Goal: Task Accomplishment & Management: Manage account settings

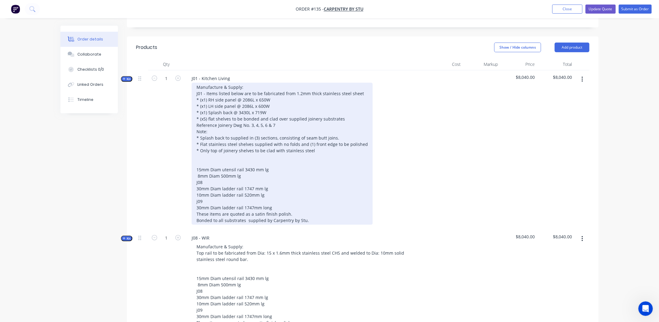
scroll to position [181, 0]
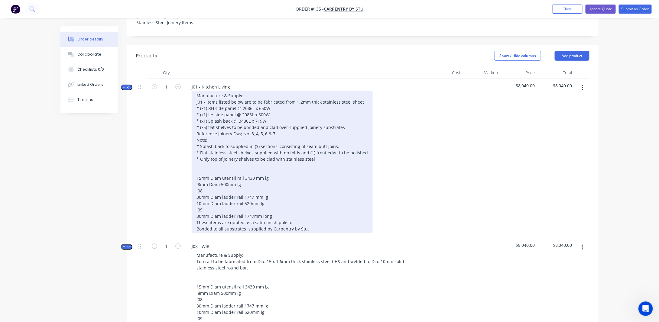
click at [218, 160] on div "Manufacture & Supply: J01 - Items listed below are to be fabricated from 1.2mm …" at bounding box center [282, 162] width 181 height 142
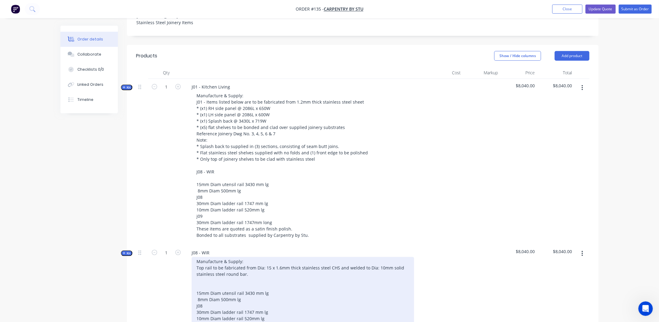
click at [243, 275] on div "Manufacture & Supply: Top rail to be fabricated from Dia: 15 x 1.6mm thick stai…" at bounding box center [303, 302] width 222 height 91
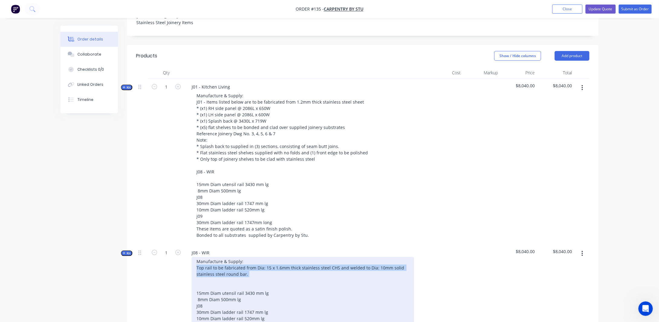
drag, startPoint x: 256, startPoint y: 269, endPoint x: 191, endPoint y: 261, distance: 65.7
click at [191, 261] on div "Manufacture & Supply: Top rail to be fabricated from Dia: 15 x 1.6mm thick stai…" at bounding box center [305, 302] width 237 height 91
copy div "Top rail to be fabricated from Dia: 15 x 1.6mm thick stainless steel CHS and we…"
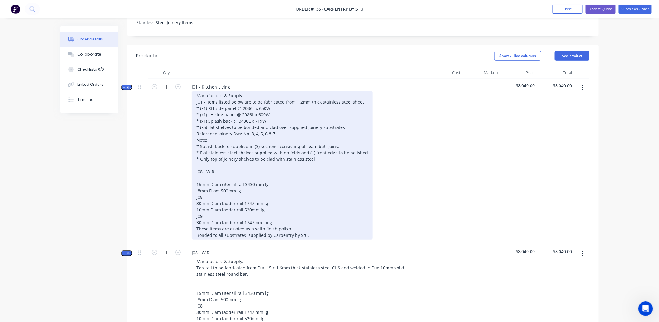
click at [201, 173] on div "Manufacture & Supply: J01 - Items listed below are to be fabricated from 1.2mm …" at bounding box center [282, 165] width 181 height 148
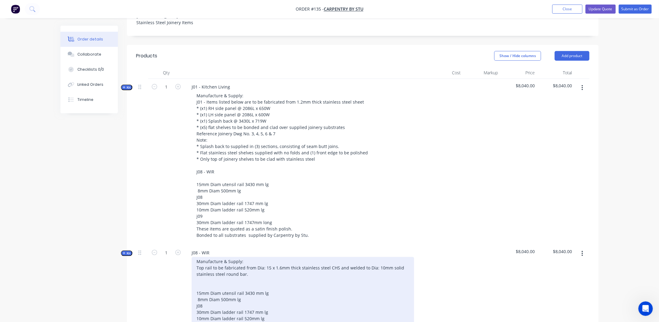
click at [257, 276] on div "Manufacture & Supply: Top rail to be fabricated from Dia: 15 x 1.6mm thick stai…" at bounding box center [303, 302] width 222 height 91
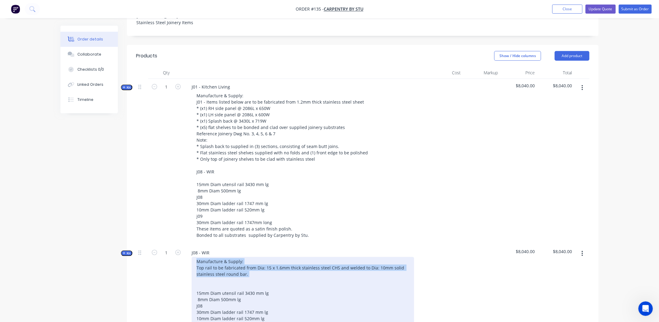
drag, startPoint x: 242, startPoint y: 273, endPoint x: 178, endPoint y: 257, distance: 66.0
click at [178, 257] on div "Kit 1 J08 - WIR Manufacture & Supply: Top rail to be fabricated from Dia: 15 x …" at bounding box center [362, 299] width 453 height 109
copy div "Manufacture & Supply: Top rail to be fabricated from Dia: 15 x 1.6mm thick stai…"
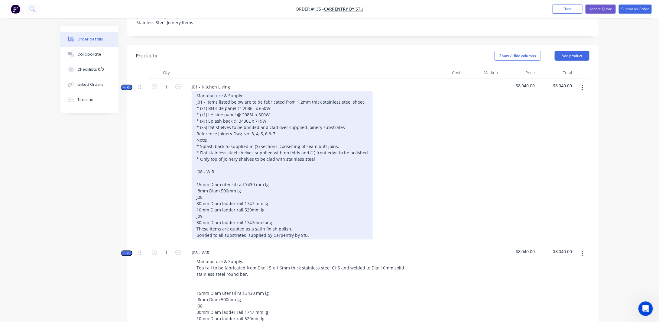
click at [214, 171] on div "Manufacture & Supply: J01 - Items listed below are to be fabricated from 1.2mm …" at bounding box center [282, 165] width 181 height 148
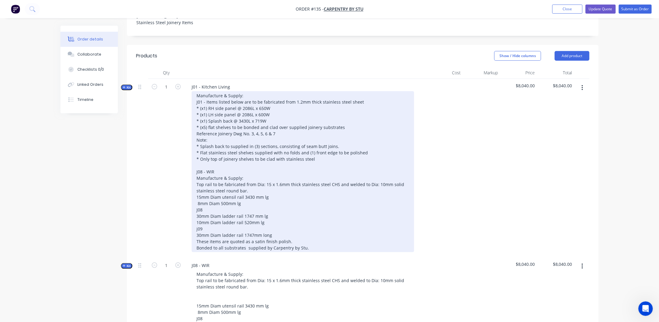
click at [197, 191] on div "Manufacture & Supply: J01 - Items listed below are to be fabricated from 1.2mm …" at bounding box center [303, 171] width 222 height 161
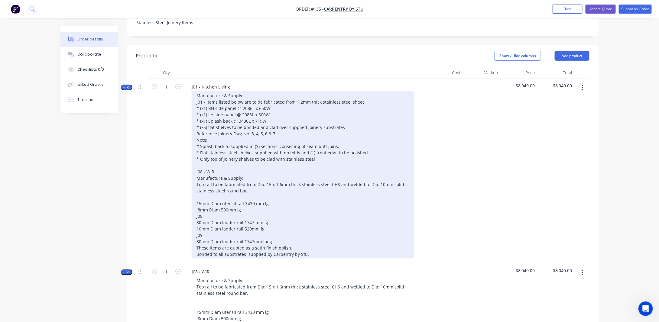
click at [248, 186] on div "Manufacture & Supply: J01 - Items listed below are to be fabricated from 1.2mm …" at bounding box center [303, 174] width 222 height 167
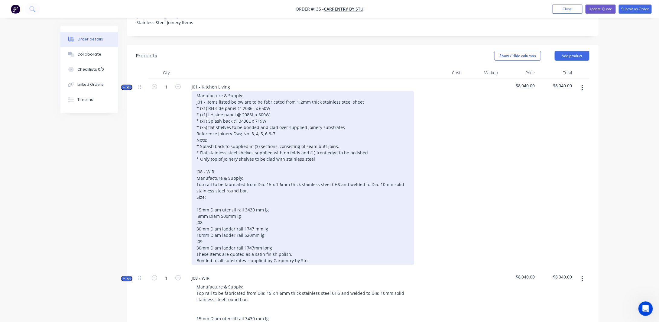
click at [196, 222] on div "Manufacture & Supply: J01 - Items listed below are to be fabricated from 1.2mm …" at bounding box center [303, 178] width 222 height 174
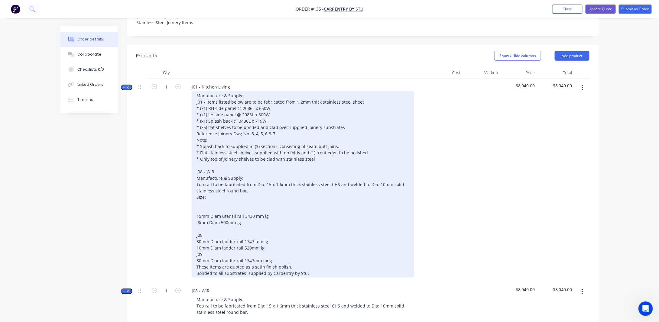
click at [248, 135] on div "Manufacture & Supply: J01 - Items listed below are to be fabricated from 1.2mm …" at bounding box center [303, 184] width 222 height 187
click at [281, 127] on div "Manufacture & Supply: J01 - Items listed below are to be fabricated from 1.2mm …" at bounding box center [303, 184] width 222 height 187
click at [345, 123] on div "Manufacture & Supply: J01 - Items listed below are to be fabricated from 1.2mm …" at bounding box center [303, 184] width 222 height 187
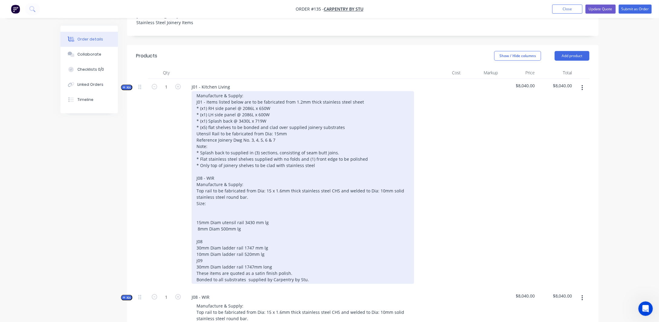
click at [195, 128] on div "Manufacture & Supply: J01 - Items listed below are to be fabricated from 1.2mm …" at bounding box center [303, 187] width 222 height 193
click at [303, 130] on div "Manufacture & Supply: J01 - Items listed below are to be fabricated from 1.2mm …" at bounding box center [303, 187] width 222 height 193
drag, startPoint x: 390, startPoint y: 131, endPoint x: 396, endPoint y: 133, distance: 6.5
click at [390, 131] on div at bounding box center [303, 187] width 222 height 193
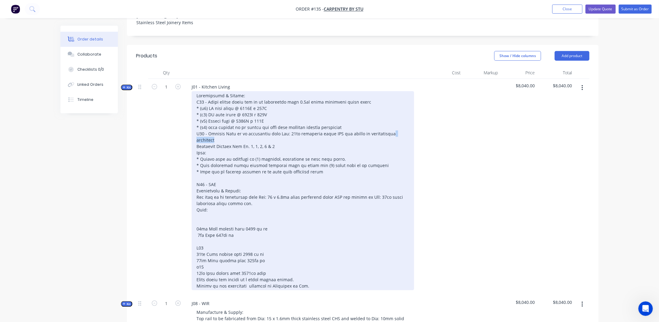
drag, startPoint x: 387, startPoint y: 129, endPoint x: 421, endPoint y: 130, distance: 33.9
click at [420, 130] on div at bounding box center [305, 190] width 237 height 199
click at [282, 147] on div at bounding box center [303, 190] width 222 height 199
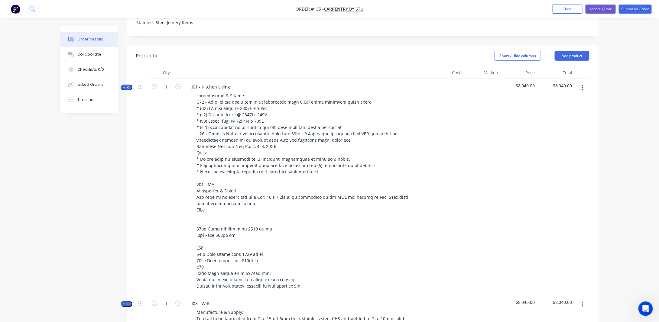
click at [432, 168] on div at bounding box center [444, 187] width 37 height 217
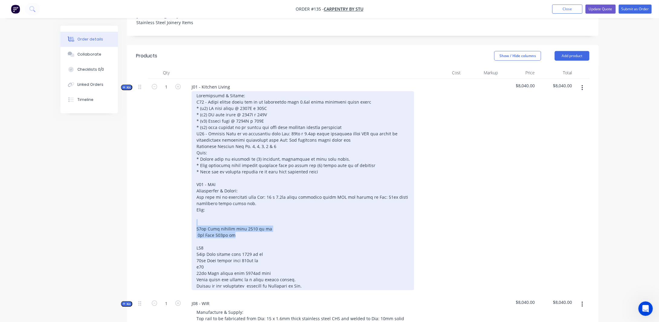
drag, startPoint x: 263, startPoint y: 233, endPoint x: 175, endPoint y: 220, distance: 88.3
click at [175, 220] on div "Kit 1 J01 - Kitchen Living $8,040.00 $8,040.00" at bounding box center [362, 187] width 453 height 217
click at [350, 134] on div at bounding box center [303, 190] width 222 height 199
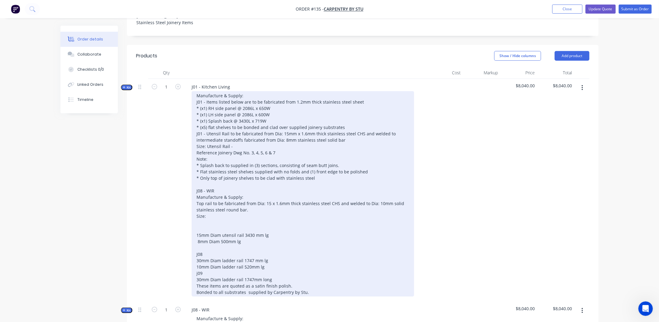
click at [205, 142] on div "Manufacture & Supply: J01 - Items listed below are to be fabricated from 1.2mm …" at bounding box center [303, 194] width 222 height 206
click at [261, 139] on div "Manufacture & Supply: J01 - Items listed below are to be fabricated from 1.2mm …" at bounding box center [303, 194] width 222 height 206
click at [196, 128] on div "Manufacture & Supply: J01 - Items listed below are to be fabricated from 1.2mm …" at bounding box center [303, 194] width 222 height 206
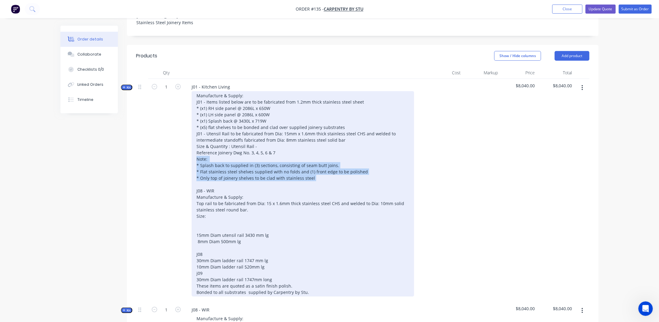
drag, startPoint x: 196, startPoint y: 161, endPoint x: 369, endPoint y: 184, distance: 174.8
click at [369, 184] on div "Manufacture & Supply: J01 - Items listed below are to be fabricated from 1.2mm …" at bounding box center [303, 194] width 222 height 206
copy div "Note: * Splash back to supplied in (3) sections, consisting of seam butt joins.…"
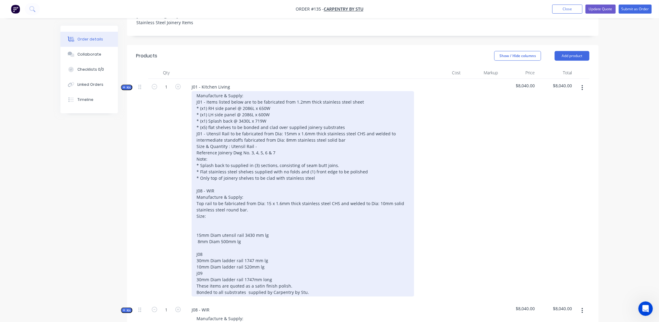
click at [341, 121] on div "Manufacture & Supply: J01 - Items listed below are to be fabricated from 1.2mm …" at bounding box center [303, 194] width 222 height 206
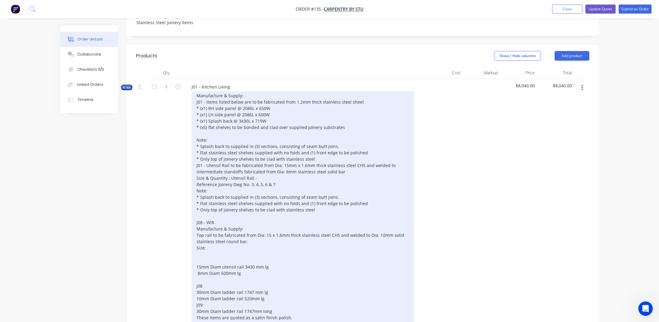
click at [196, 135] on div "Manufacture & Supply: J01 - Items listed below are to be fabricated from 1.2mm …" at bounding box center [303, 209] width 222 height 237
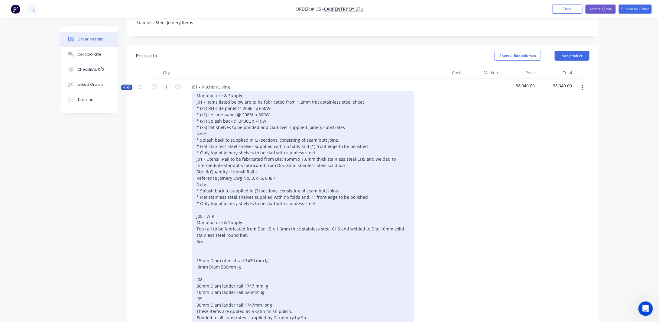
click at [289, 175] on div "Manufacture & Supply: J01 - Items listed below are to be fabricated from 1.2mm …" at bounding box center [303, 206] width 222 height 231
click at [285, 179] on div "Manufacture & Supply: J01 - Items listed below are to be fabricated from 1.2mm …" at bounding box center [303, 206] width 222 height 231
click at [254, 173] on div "Manufacture & Supply: J01 - Items listed below are to be fabricated from 1.2mm …" at bounding box center [303, 206] width 222 height 231
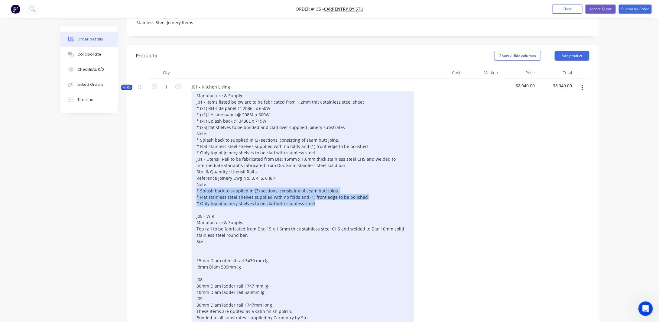
drag, startPoint x: 196, startPoint y: 191, endPoint x: 334, endPoint y: 203, distance: 138.3
click at [334, 203] on div "Manufacture & Supply: J01 - Items listed below are to be fabricated from 1.2mm …" at bounding box center [303, 206] width 222 height 231
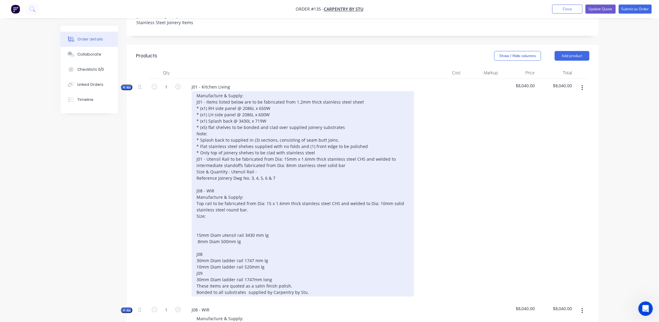
click at [256, 174] on div "Manufacture & Supply: J01 - Items listed below are to be fabricated from 1.2mm …" at bounding box center [303, 194] width 222 height 206
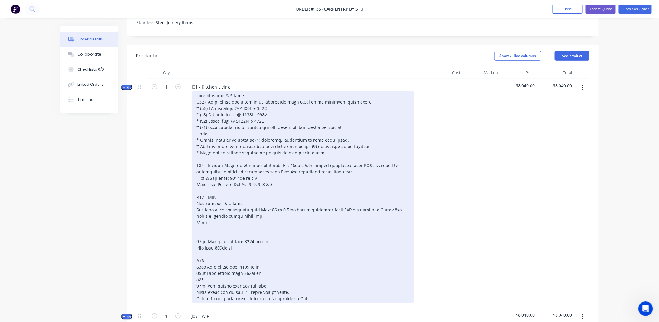
click at [267, 170] on div at bounding box center [303, 197] width 222 height 212
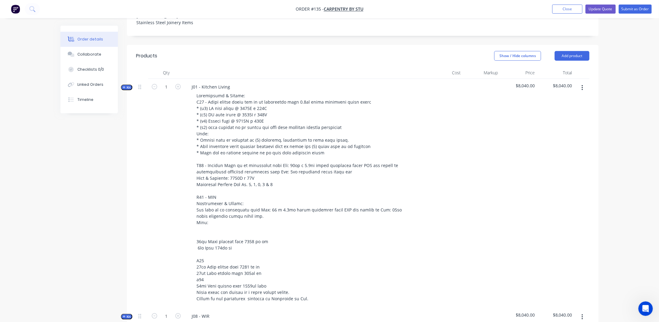
click at [182, 180] on div "1" at bounding box center [166, 193] width 36 height 229
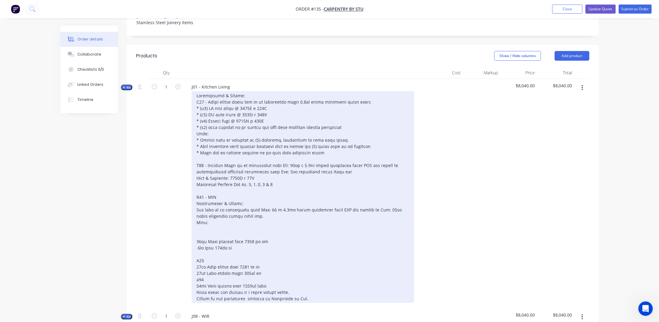
click at [196, 191] on div at bounding box center [303, 197] width 222 height 212
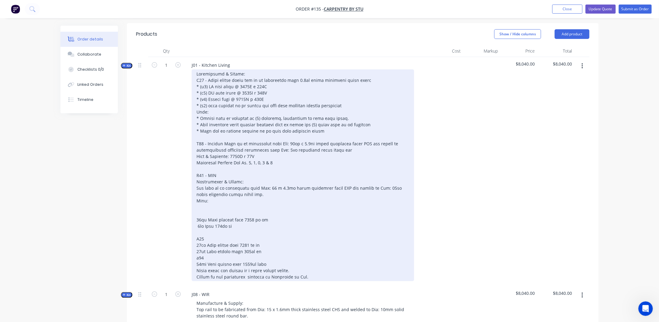
scroll to position [212, 0]
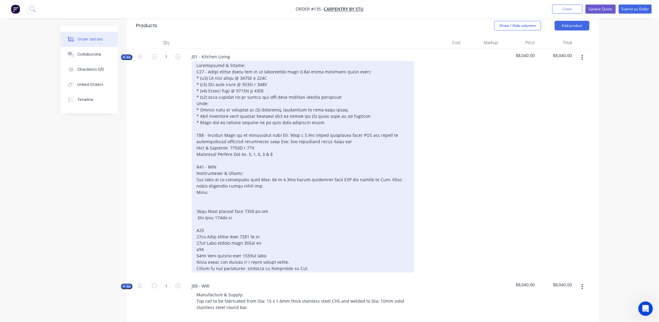
click at [232, 184] on div at bounding box center [303, 167] width 222 height 212
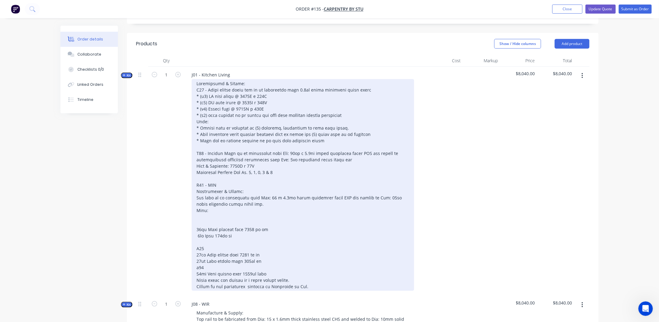
scroll to position [181, 0]
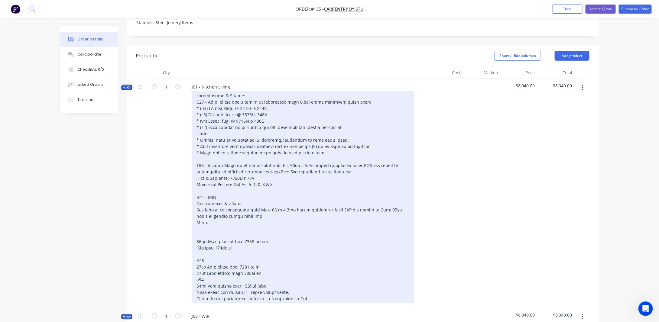
click at [217, 221] on div at bounding box center [303, 197] width 222 height 212
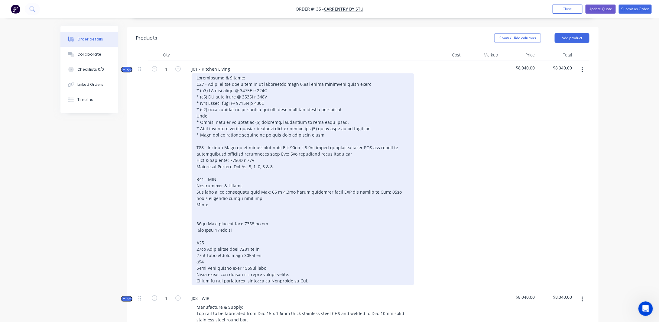
scroll to position [212, 0]
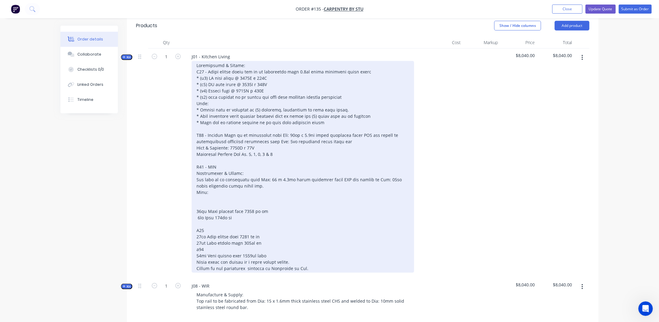
drag, startPoint x: 215, startPoint y: 186, endPoint x: 239, endPoint y: 193, distance: 25.7
click at [215, 187] on div at bounding box center [303, 167] width 222 height 212
click at [214, 189] on div at bounding box center [303, 167] width 222 height 212
click at [259, 185] on div at bounding box center [303, 167] width 222 height 212
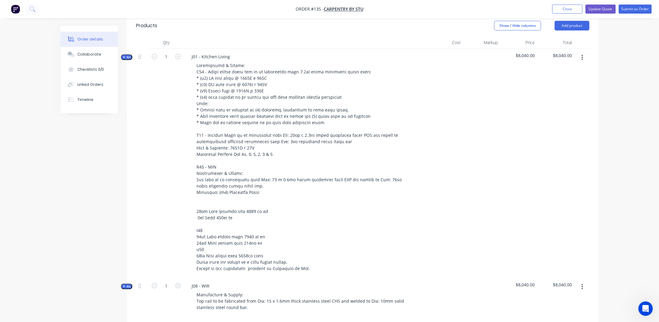
drag, startPoint x: 128, startPoint y: 53, endPoint x: 155, endPoint y: 61, distance: 28.4
click at [128, 55] on span "Kit" at bounding box center [127, 57] width 8 height 5
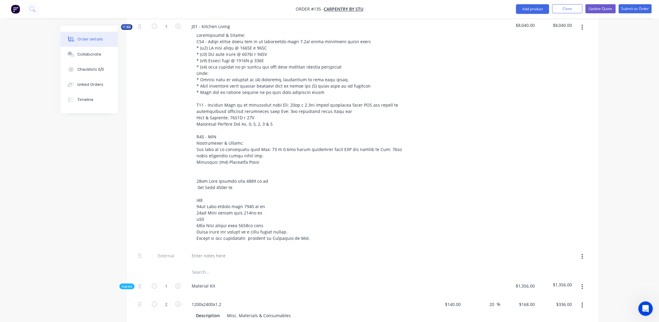
scroll to position [151, 0]
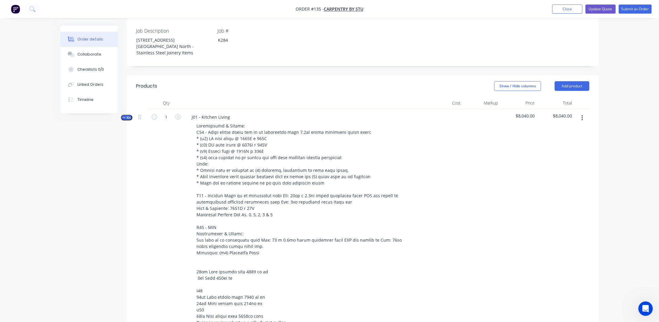
click at [122, 115] on button "Kit" at bounding box center [126, 118] width 11 height 6
click at [126, 115] on span "Kit" at bounding box center [127, 117] width 8 height 5
click at [124, 117] on icon "button" at bounding box center [124, 117] width 2 height 0
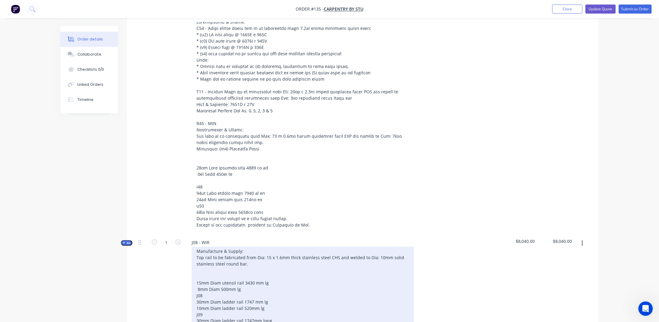
scroll to position [181, 0]
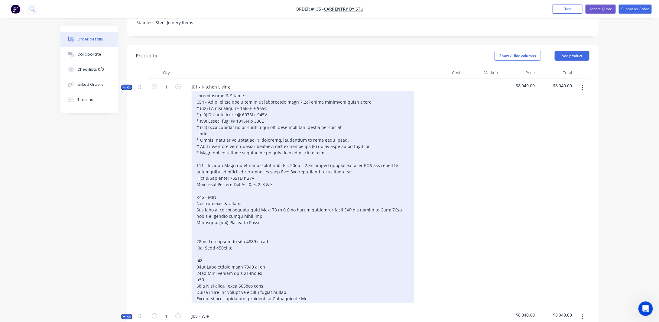
click at [268, 215] on div at bounding box center [303, 197] width 222 height 212
click at [243, 186] on div at bounding box center [303, 197] width 222 height 212
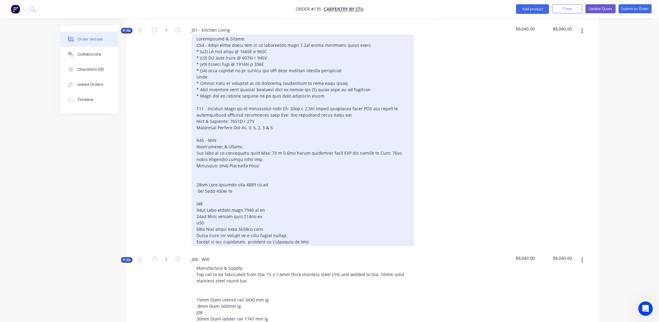
scroll to position [242, 0]
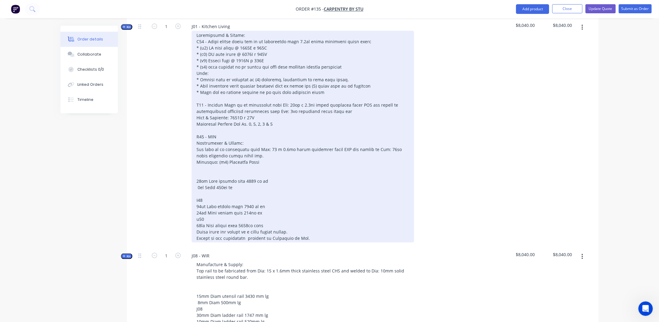
click at [287, 156] on div at bounding box center [303, 137] width 222 height 212
click at [261, 155] on div at bounding box center [303, 137] width 222 height 212
click at [256, 151] on div at bounding box center [303, 137] width 222 height 212
click at [268, 156] on div at bounding box center [303, 137] width 222 height 212
drag, startPoint x: 260, startPoint y: 159, endPoint x: 264, endPoint y: 158, distance: 4.0
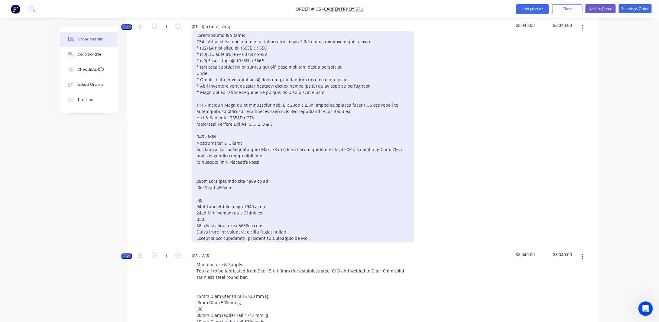
click at [260, 159] on div at bounding box center [303, 137] width 222 height 212
click at [225, 132] on div at bounding box center [303, 137] width 222 height 212
click at [274, 160] on div at bounding box center [303, 137] width 222 height 212
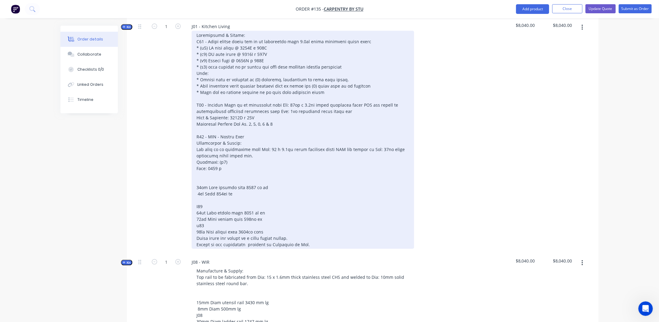
click at [228, 164] on div at bounding box center [303, 140] width 222 height 218
click at [366, 145] on div at bounding box center [303, 140] width 222 height 218
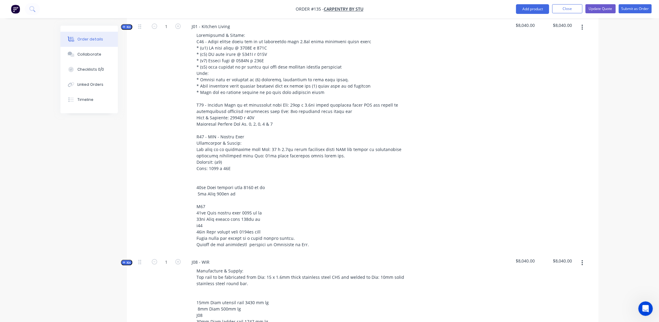
click at [162, 174] on div "1" at bounding box center [166, 136] width 36 height 236
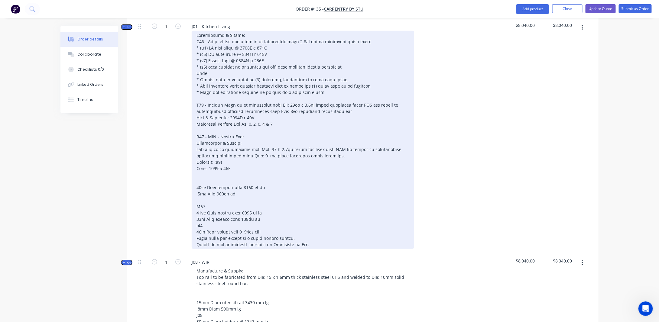
click at [232, 162] on div at bounding box center [303, 140] width 222 height 218
drag, startPoint x: 258, startPoint y: 151, endPoint x: 263, endPoint y: 151, distance: 5.1
click at [258, 151] on div at bounding box center [303, 140] width 222 height 218
click at [268, 172] on div at bounding box center [303, 140] width 222 height 218
click at [260, 145] on div at bounding box center [303, 140] width 222 height 218
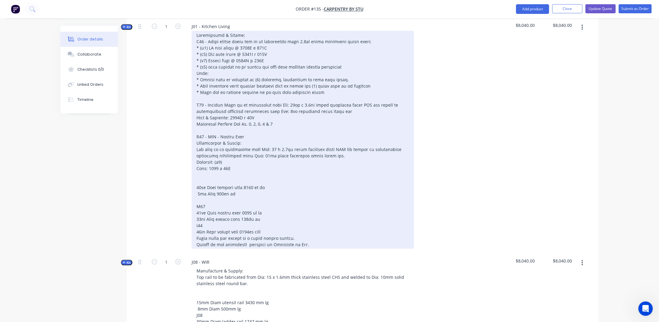
drag, startPoint x: 264, startPoint y: 144, endPoint x: 278, endPoint y: 144, distance: 14.2
click at [265, 144] on div at bounding box center [303, 140] width 222 height 218
click at [258, 144] on div at bounding box center [303, 140] width 222 height 218
drag, startPoint x: 256, startPoint y: 143, endPoint x: 262, endPoint y: 144, distance: 6.5
click at [262, 144] on div at bounding box center [303, 140] width 222 height 218
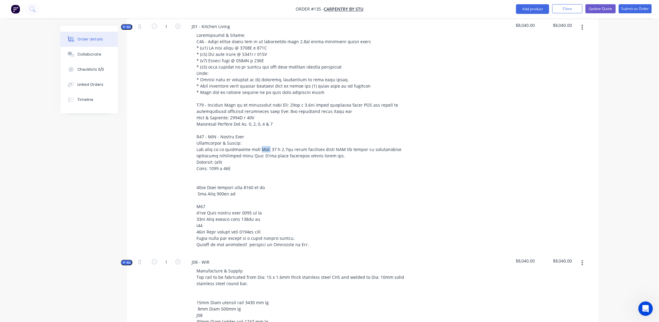
click at [152, 154] on div "1" at bounding box center [166, 136] width 36 height 236
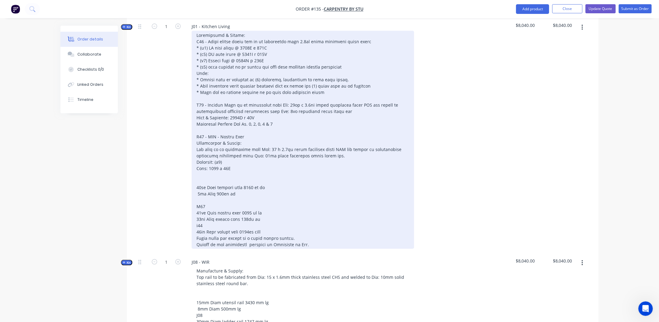
click at [233, 160] on div at bounding box center [303, 140] width 222 height 218
click at [232, 162] on div at bounding box center [303, 140] width 222 height 218
click at [243, 167] on div at bounding box center [303, 140] width 222 height 218
drag, startPoint x: 218, startPoint y: 189, endPoint x: 189, endPoint y: 184, distance: 29.1
click at [189, 184] on div at bounding box center [305, 140] width 237 height 218
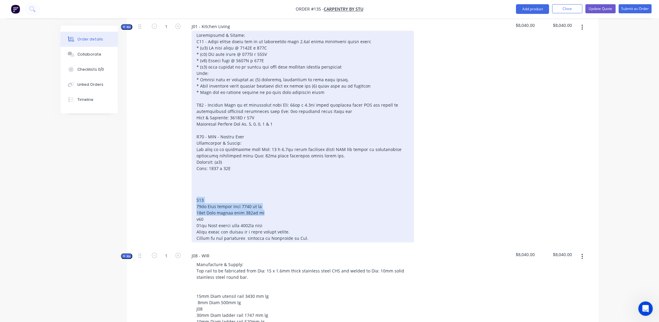
drag, startPoint x: 267, startPoint y: 208, endPoint x: 186, endPoint y: 196, distance: 81.3
click at [186, 196] on div "J01 - Kitchen Living" at bounding box center [305, 132] width 242 height 229
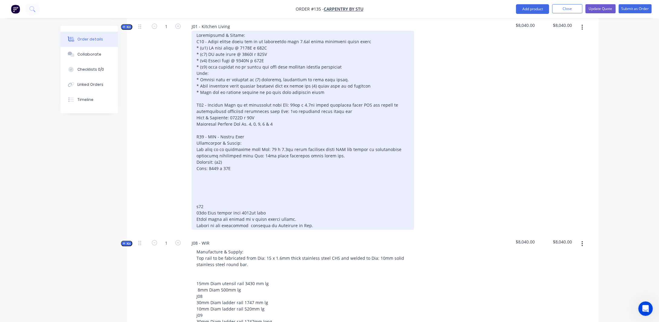
click at [229, 165] on div at bounding box center [303, 130] width 222 height 199
click at [332, 150] on div at bounding box center [303, 130] width 222 height 199
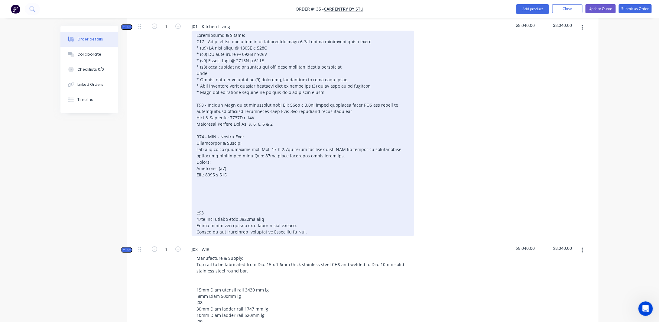
click at [218, 157] on div at bounding box center [303, 134] width 222 height 206
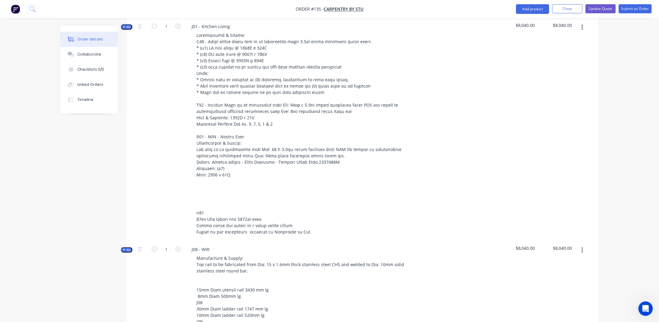
click at [83, 167] on div "Created by [PERSON_NAME] Created [DATE] Required [DATE] Assigned to Add team me…" at bounding box center [329, 195] width 538 height 823
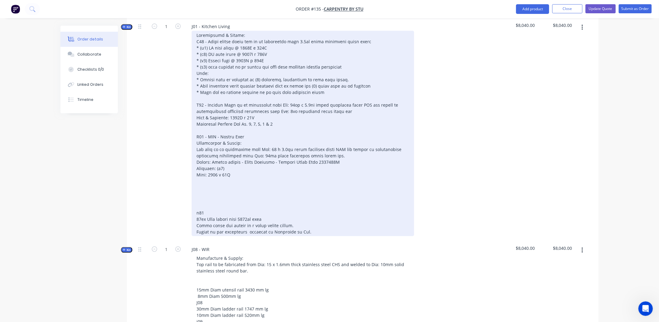
click at [231, 164] on div at bounding box center [303, 134] width 222 height 206
click at [235, 169] on div at bounding box center [303, 134] width 222 height 206
click at [196, 208] on div at bounding box center [303, 134] width 222 height 206
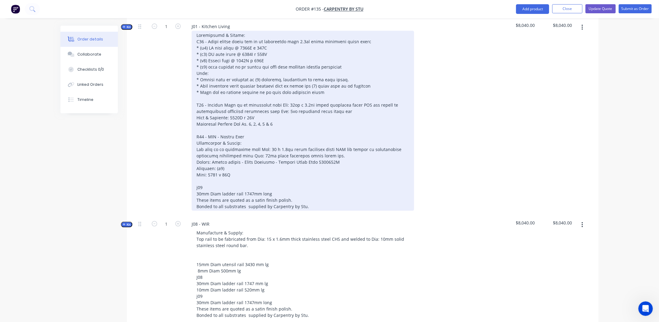
click at [201, 181] on div "j09 30mm Diam ladder rail 1747mm long These items are quoted as a satin finish …" at bounding box center [303, 121] width 222 height 180
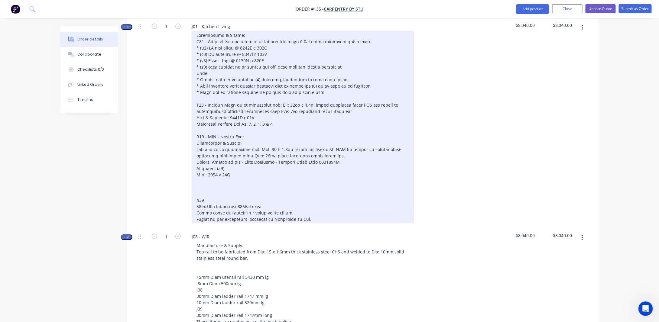
click at [366, 144] on div at bounding box center [303, 127] width 222 height 193
click at [201, 132] on div at bounding box center [303, 127] width 222 height 193
click at [219, 163] on div at bounding box center [303, 127] width 222 height 193
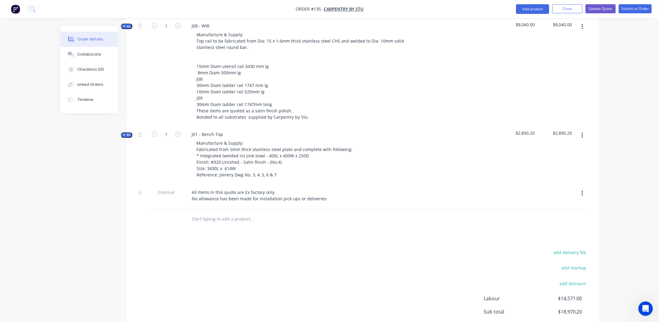
scroll to position [288, 0]
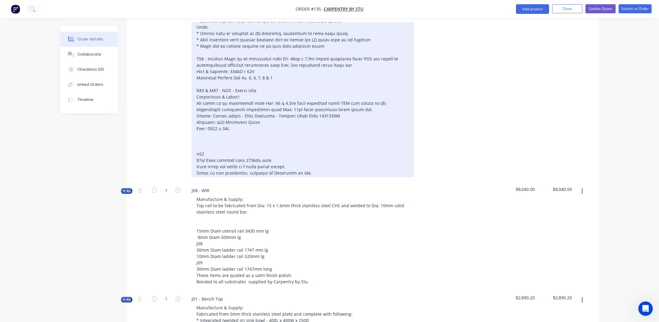
click at [263, 128] on div at bounding box center [303, 81] width 222 height 193
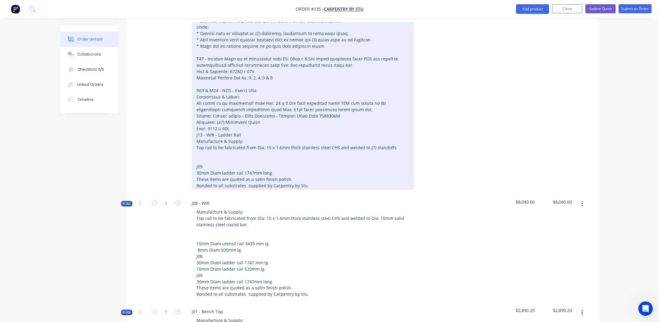
click at [396, 99] on div "J13 - WIR - Ladder Rail Manufacture & Supply: Top rail to be fabricated from Di…" at bounding box center [303, 88] width 222 height 206
click at [391, 149] on div "J13 - WIR - Ladder Rail Manufacture & Supply: Top rail to be fabricated from Di…" at bounding box center [303, 88] width 222 height 206
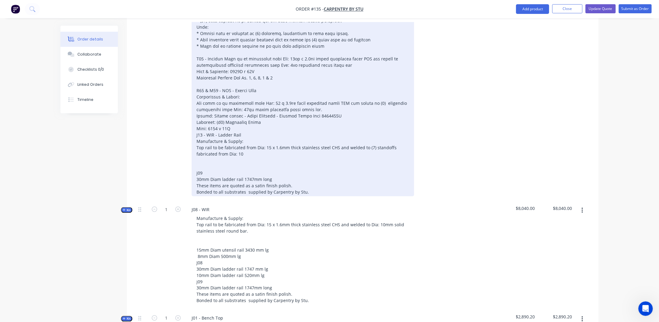
click at [268, 97] on div "J13 - WIR - Ladder Rail Manufacture & Supply: Top rail to be fabricated from Di…" at bounding box center [303, 91] width 222 height 212
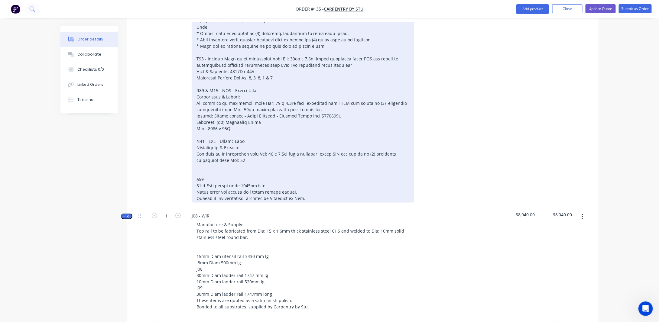
click at [246, 99] on div at bounding box center [303, 94] width 222 height 218
click at [267, 98] on div at bounding box center [303, 94] width 222 height 218
click at [330, 98] on div at bounding box center [303, 94] width 222 height 218
click at [323, 98] on div at bounding box center [303, 94] width 222 height 218
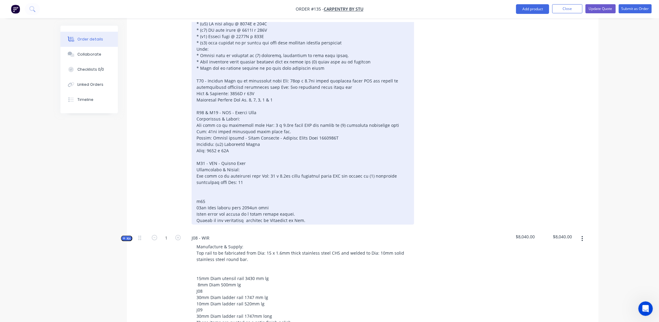
scroll to position [258, 0]
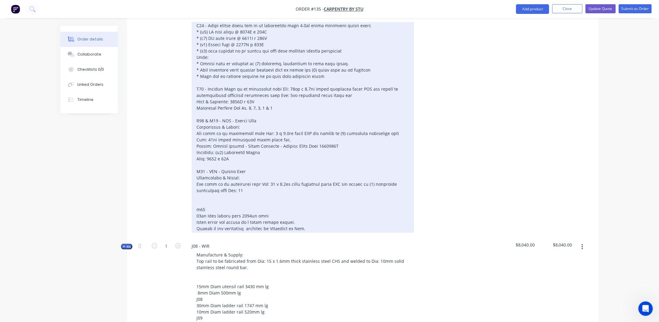
click at [274, 129] on div at bounding box center [303, 124] width 222 height 218
click at [342, 127] on div at bounding box center [303, 124] width 222 height 218
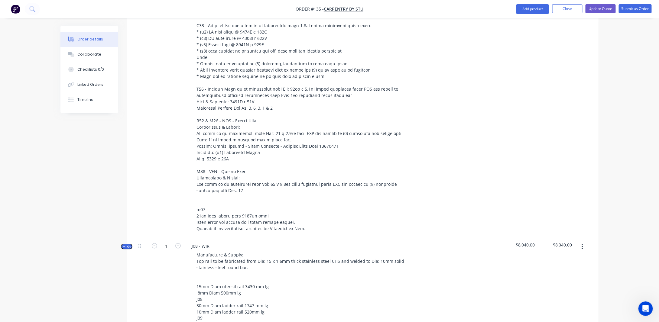
click at [180, 141] on div "1" at bounding box center [166, 120] width 36 height 236
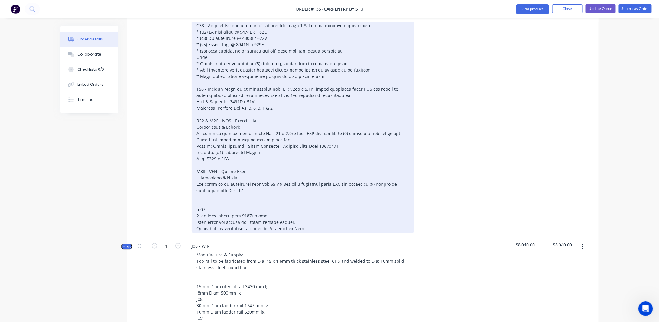
click at [229, 151] on div at bounding box center [303, 124] width 222 height 218
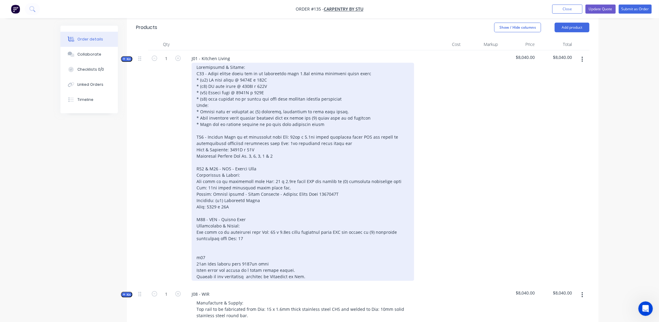
scroll to position [197, 0]
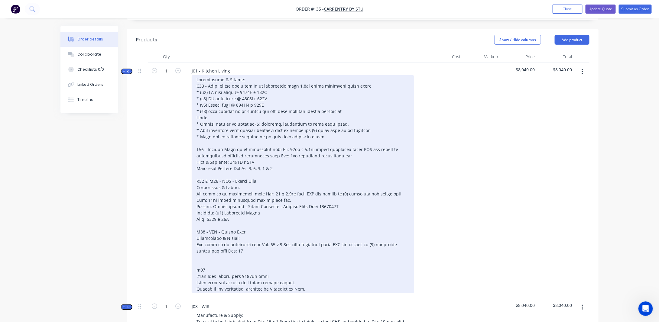
click at [320, 152] on div at bounding box center [303, 184] width 222 height 218
drag, startPoint x: 223, startPoint y: 151, endPoint x: 241, endPoint y: 150, distance: 17.9
click at [223, 151] on div at bounding box center [303, 184] width 222 height 218
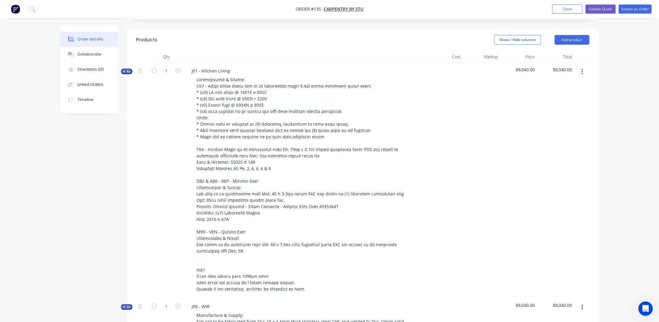
click at [168, 178] on div "1" at bounding box center [166, 181] width 36 height 236
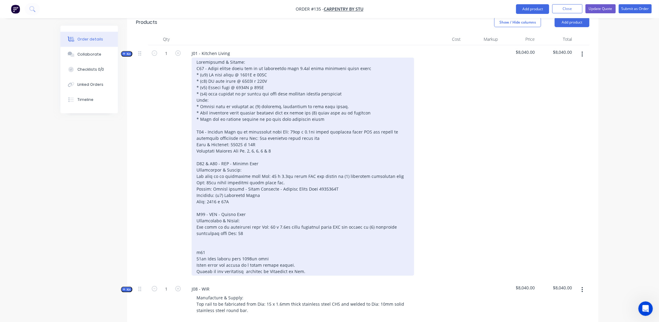
scroll to position [228, 0]
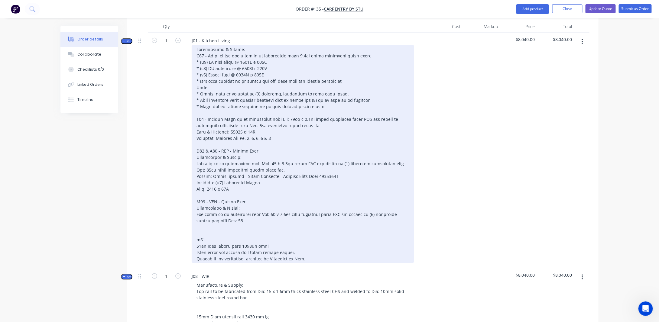
click at [391, 115] on div at bounding box center [303, 154] width 222 height 218
click at [337, 159] on div at bounding box center [303, 154] width 222 height 218
drag, startPoint x: 342, startPoint y: 159, endPoint x: 380, endPoint y: 151, distance: 38.4
click at [342, 159] on div at bounding box center [303, 154] width 222 height 218
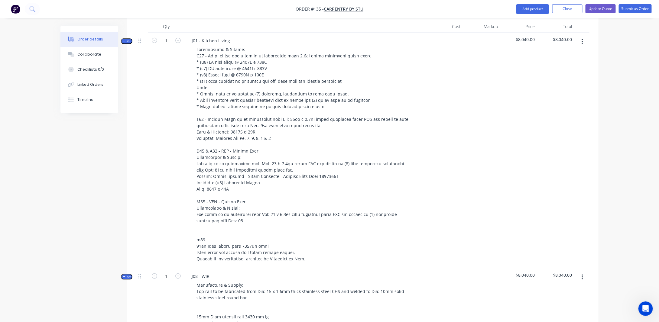
click at [479, 163] on div at bounding box center [481, 151] width 37 height 236
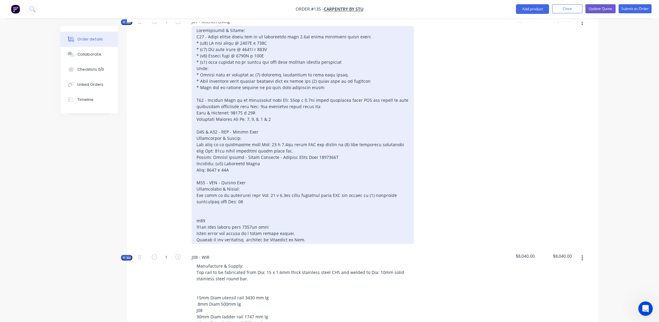
scroll to position [258, 0]
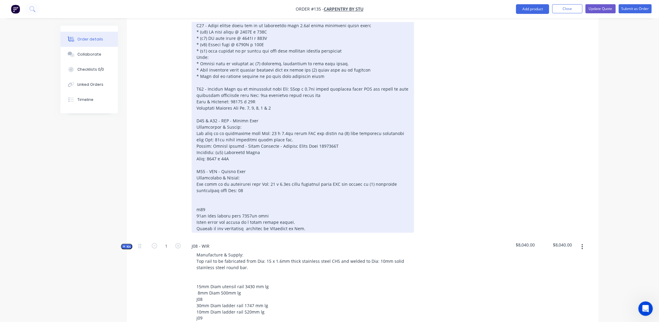
drag, startPoint x: 371, startPoint y: 179, endPoint x: 426, endPoint y: 184, distance: 55.3
click at [371, 179] on div at bounding box center [303, 124] width 222 height 218
click at [268, 178] on div at bounding box center [303, 124] width 222 height 218
click at [327, 178] on div at bounding box center [303, 124] width 222 height 218
click at [308, 128] on div at bounding box center [303, 124] width 222 height 218
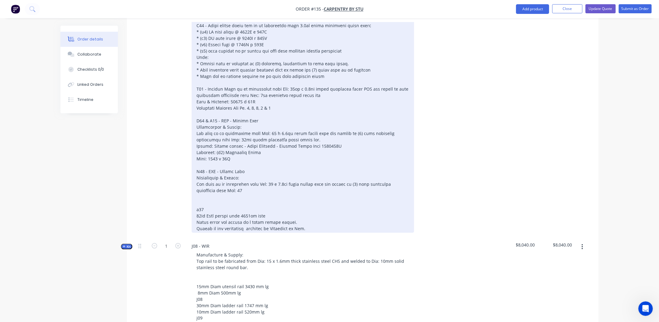
click at [304, 175] on div at bounding box center [303, 124] width 222 height 218
click at [373, 180] on div at bounding box center [303, 124] width 222 height 218
click at [271, 185] on div at bounding box center [303, 124] width 222 height 218
click at [267, 134] on div at bounding box center [303, 124] width 222 height 218
click at [274, 185] on div at bounding box center [303, 124] width 222 height 218
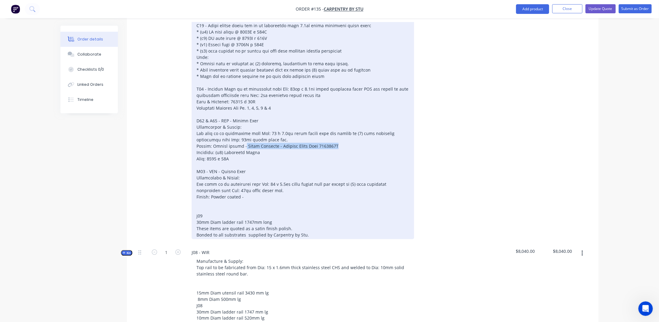
drag, startPoint x: 242, startPoint y: 141, endPoint x: 360, endPoint y: 141, distance: 117.6
click at [360, 141] on div "Finish: Powder coated - j09 30mm Diam ladder rail 1747mm long These items are q…" at bounding box center [303, 127] width 222 height 225
copy div "Dulux Duralloy - Whisper [PERSON_NAME] 2721367M"
click at [260, 192] on div "Finish: Powder coated - j09 30mm Diam ladder rail 1747mm long These items are q…" at bounding box center [303, 127] width 222 height 225
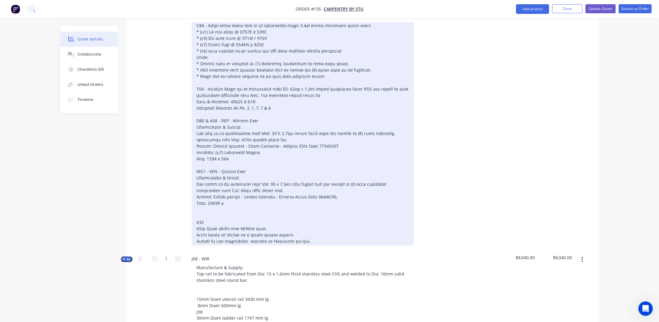
click at [234, 198] on div at bounding box center [303, 130] width 222 height 231
click at [197, 219] on div at bounding box center [303, 130] width 222 height 231
drag, startPoint x: 195, startPoint y: 216, endPoint x: 275, endPoint y: 222, distance: 80.0
click at [275, 222] on div at bounding box center [303, 130] width 222 height 231
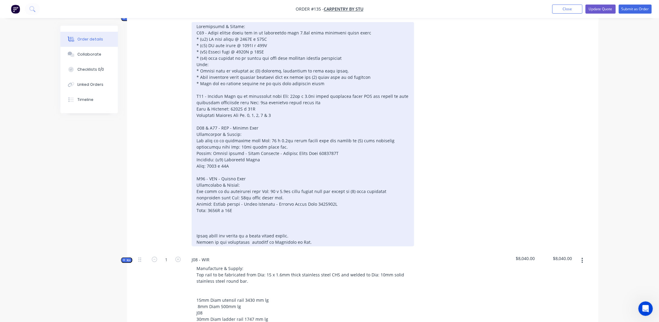
scroll to position [288, 0]
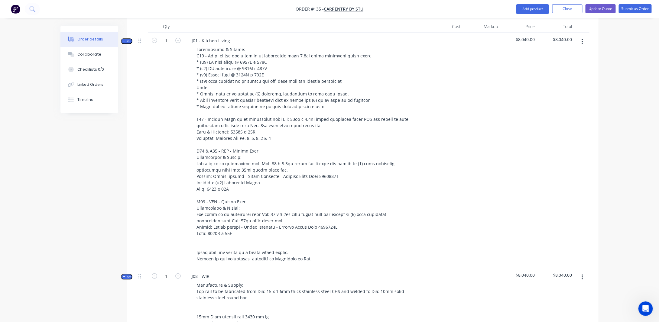
click at [168, 155] on div "1" at bounding box center [166, 151] width 36 height 236
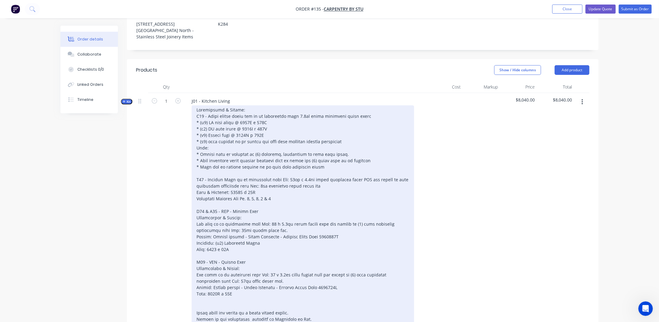
scroll to position [228, 0]
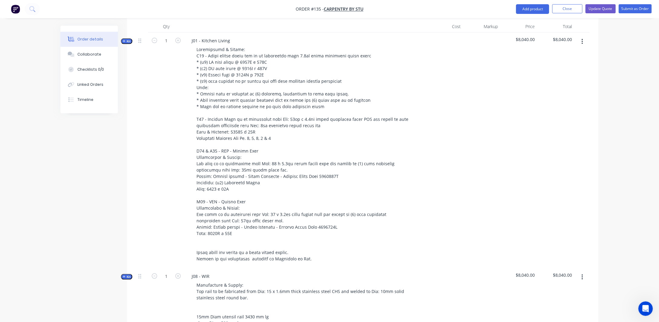
click at [128, 39] on span "Kit" at bounding box center [127, 41] width 8 height 5
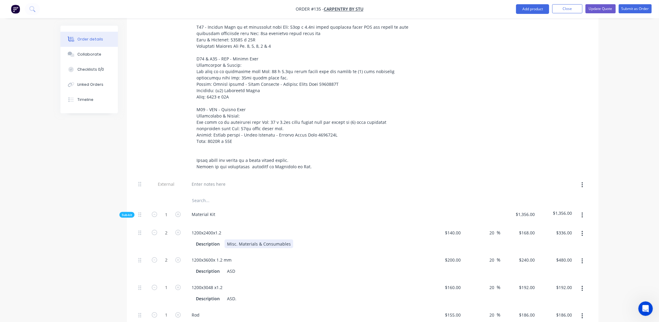
scroll to position [379, 0]
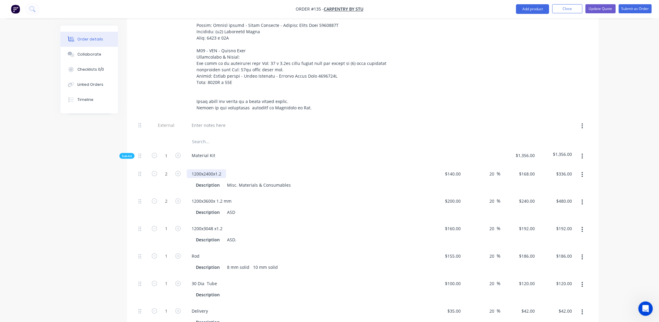
click at [224, 170] on div "1200x2400x1.2" at bounding box center [206, 174] width 39 height 9
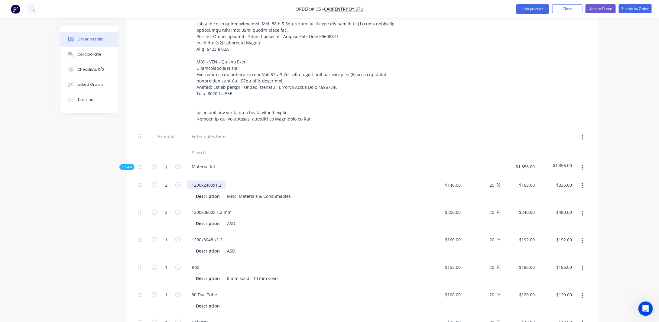
scroll to position [409, 0]
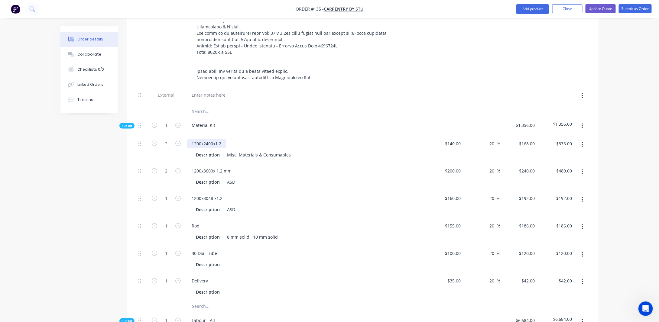
drag, startPoint x: 225, startPoint y: 137, endPoint x: 242, endPoint y: 138, distance: 17.2
click at [225, 139] on div "1200x2400x1.2" at bounding box center [206, 143] width 39 height 9
drag, startPoint x: 227, startPoint y: 148, endPoint x: 299, endPoint y: 149, distance: 71.7
click at [299, 151] on div "Description Misc. Materials & Consumables" at bounding box center [303, 155] width 221 height 9
click at [218, 167] on div "1200x3600x 1.2 mm" at bounding box center [212, 171] width 50 height 9
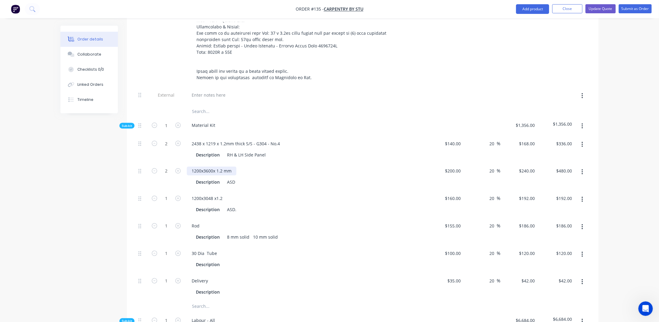
drag, startPoint x: 232, startPoint y: 165, endPoint x: 245, endPoint y: 171, distance: 14.6
click at [232, 167] on div "1200x3600x 1.2 mm" at bounding box center [212, 171] width 50 height 9
click at [246, 175] on div "3600 x 1200 x 1.2mm thick S/S - G304 - No.4 1200x3600x 1.2 mm" at bounding box center [256, 171] width 138 height 9
drag, startPoint x: 246, startPoint y: 173, endPoint x: 164, endPoint y: 175, distance: 81.9
click at [164, 175] on div "2 3600 x 1200 x 1.2mm thick S/S - G304 - No.4 1200x3600x 1.2 mm Description ASD…" at bounding box center [362, 177] width 453 height 28
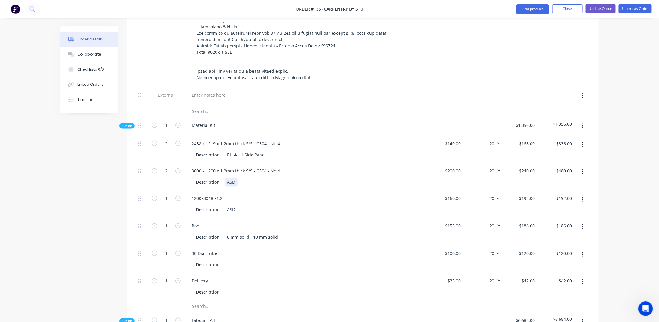
click at [233, 179] on div "ASD" at bounding box center [231, 182] width 13 height 9
click at [268, 151] on div "Description RH & LH Side Panel" at bounding box center [303, 155] width 221 height 9
click at [239, 178] on div "Description ASD" at bounding box center [303, 182] width 221 height 9
click at [236, 178] on div "ASD" at bounding box center [231, 182] width 13 height 9
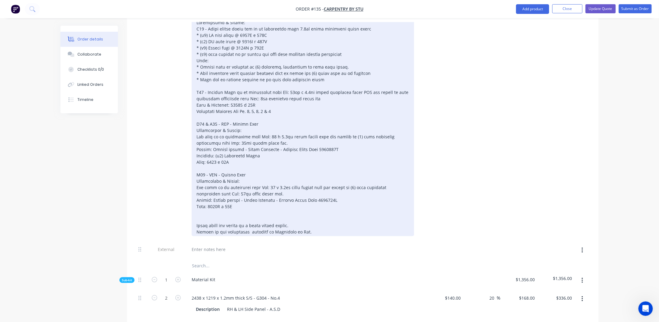
scroll to position [228, 0]
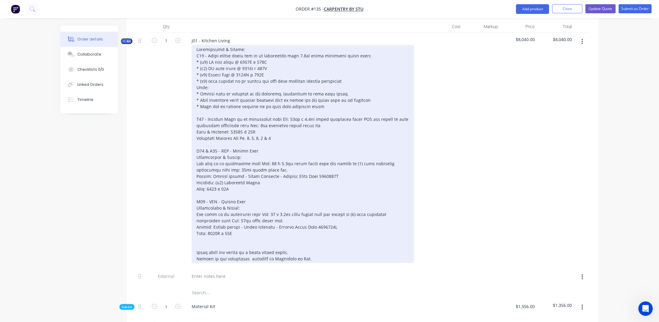
click at [309, 76] on div at bounding box center [303, 154] width 222 height 218
click at [292, 88] on div at bounding box center [303, 154] width 222 height 218
click at [335, 89] on div at bounding box center [303, 154] width 222 height 218
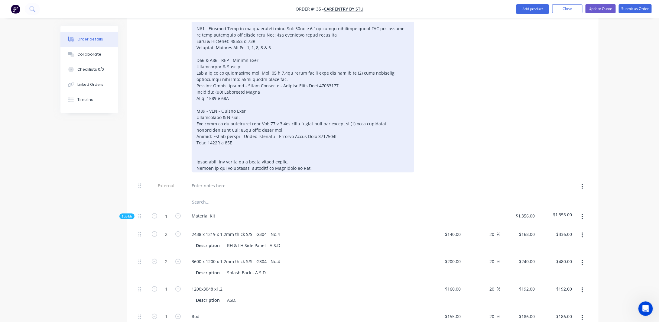
drag, startPoint x: 304, startPoint y: 150, endPoint x: 307, endPoint y: 156, distance: 6.4
click at [305, 151] on div at bounding box center [303, 63] width 222 height 218
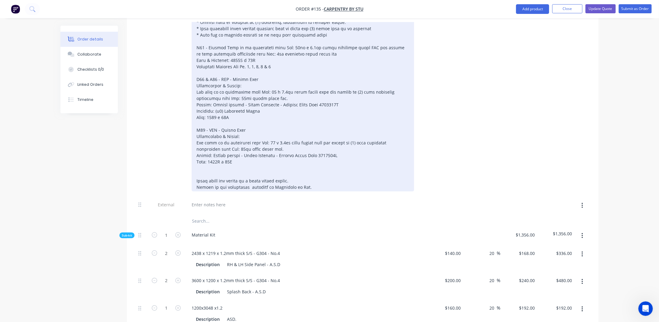
scroll to position [288, 0]
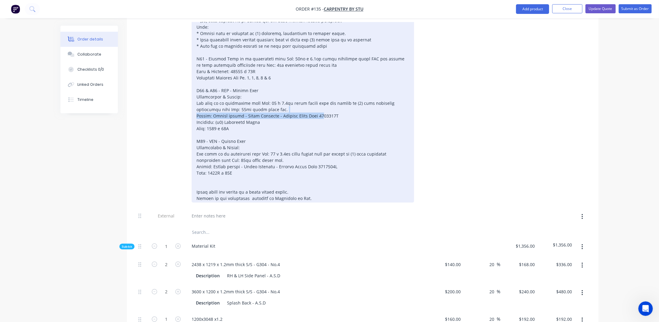
click at [322, 107] on div at bounding box center [303, 94] width 222 height 218
click at [348, 120] on div at bounding box center [303, 94] width 222 height 218
click at [346, 164] on div at bounding box center [303, 94] width 222 height 218
click at [262, 167] on div at bounding box center [303, 94] width 222 height 218
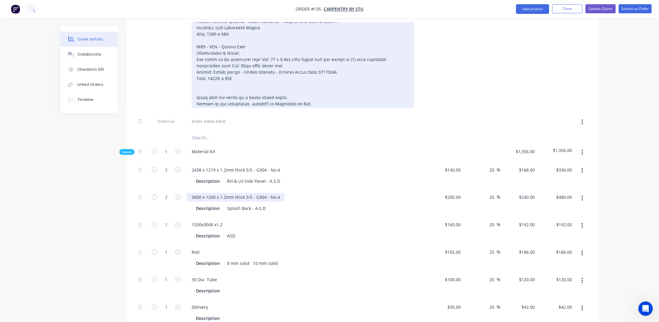
scroll to position [409, 0]
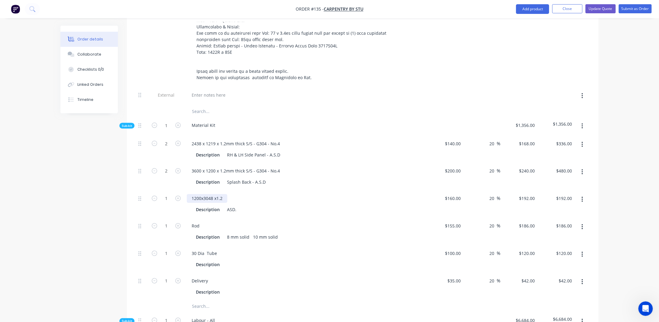
click at [222, 194] on div "1200x3048 x1.2" at bounding box center [207, 198] width 41 height 9
click at [193, 194] on div "1200x3048 x1.2" at bounding box center [207, 198] width 41 height 9
drag, startPoint x: 292, startPoint y: 192, endPoint x: 366, endPoint y: 184, distance: 74.5
click at [366, 191] on div "3048 x 1219 x 1.2mm thick S/S sheet - G304 - No.4 1200x3048 x1.2 Description AS…" at bounding box center [305, 205] width 242 height 28
click at [236, 206] on div "ASD." at bounding box center [232, 210] width 14 height 9
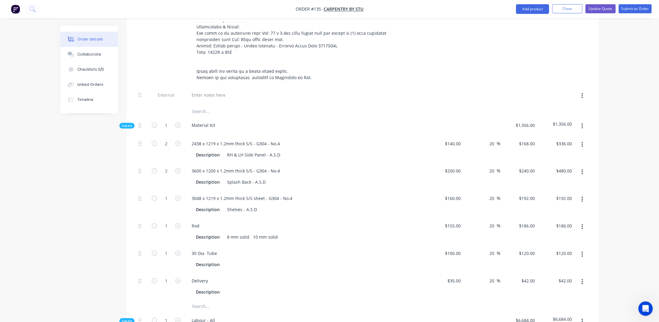
click at [92, 202] on div "Created by [PERSON_NAME] Created [DATE] Required [DATE] Assigned to Add team me…" at bounding box center [329, 309] width 538 height 1384
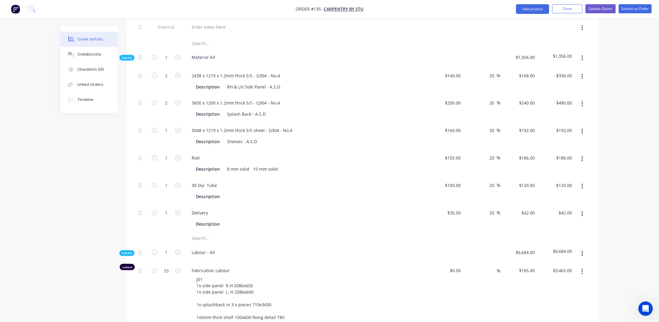
scroll to position [469, 0]
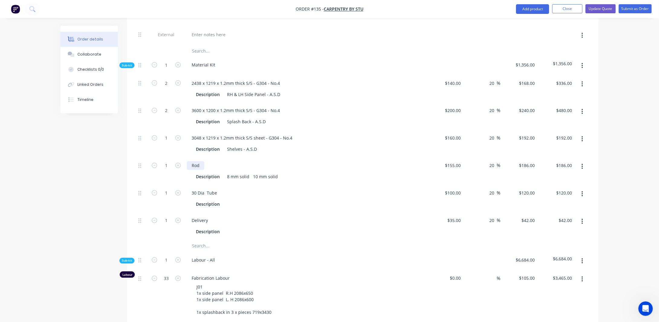
click at [201, 162] on div "Rod" at bounding box center [196, 165] width 18 height 9
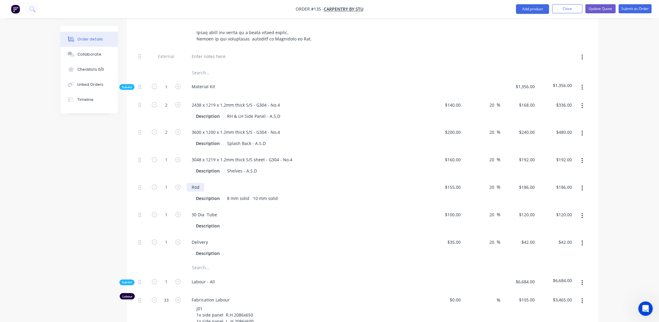
scroll to position [439, 0]
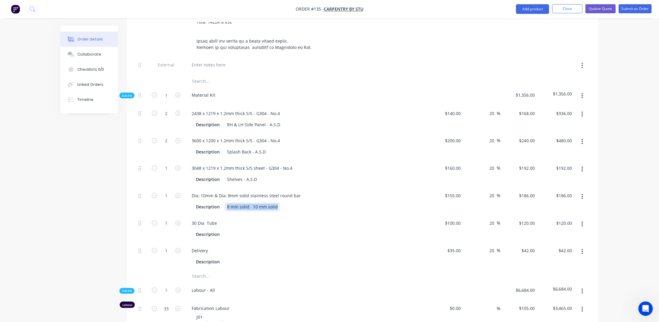
drag, startPoint x: 226, startPoint y: 202, endPoint x: 339, endPoint y: 201, distance: 112.1
click at [339, 203] on div "Description 8 mm solid 10 mm solid" at bounding box center [303, 207] width 221 height 9
click at [301, 192] on div "Dia: 10mm & Dia: 8mm solid stainless steel round bar" at bounding box center [246, 196] width 119 height 9
click at [233, 203] on div "8 mm solid 10 mm solid" at bounding box center [253, 207] width 56 height 9
drag, startPoint x: 226, startPoint y: 200, endPoint x: 367, endPoint y: 207, distance: 141.6
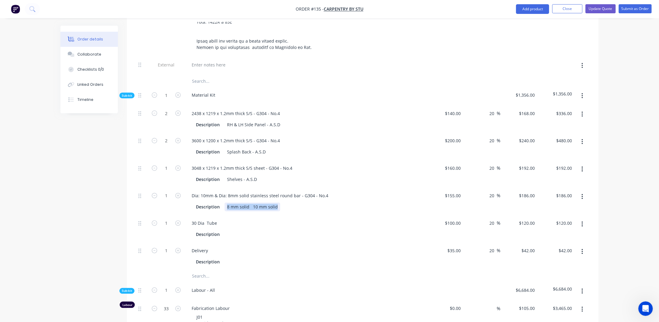
click at [367, 207] on div "Dia: 10mm & Dia: 8mm solid stainless steel round bar - G304 - No.4 Description …" at bounding box center [305, 202] width 242 height 28
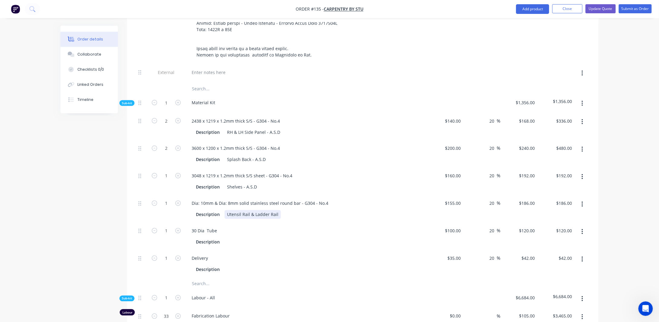
scroll to position [469, 0]
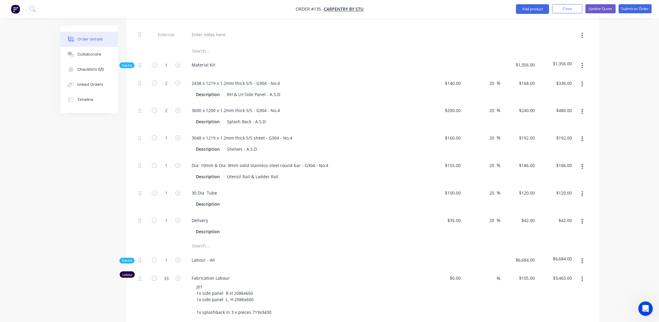
drag, startPoint x: 91, startPoint y: 202, endPoint x: 226, endPoint y: 187, distance: 135.9
click at [91, 202] on div "Created by [PERSON_NAME] Created [DATE] Required [DATE] Assigned to Add team me…" at bounding box center [329, 248] width 538 height 1384
click at [193, 189] on div "30 Dia Tube" at bounding box center [204, 193] width 35 height 9
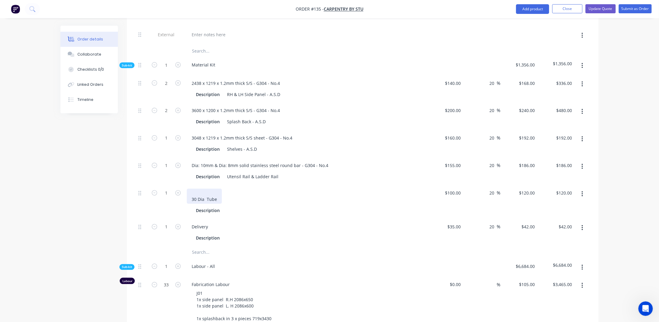
click at [193, 189] on div "30 Dia Tube" at bounding box center [204, 196] width 35 height 15
click at [277, 161] on div "Dia: 10mm & Dia: 8mm solid stainless steel round bar - G304 - No.4" at bounding box center [260, 165] width 146 height 9
click at [8, 160] on div "Order details Collaborate Checklists 0/0 Linked Orders Timeline Order details C…" at bounding box center [329, 239] width 659 height 1416
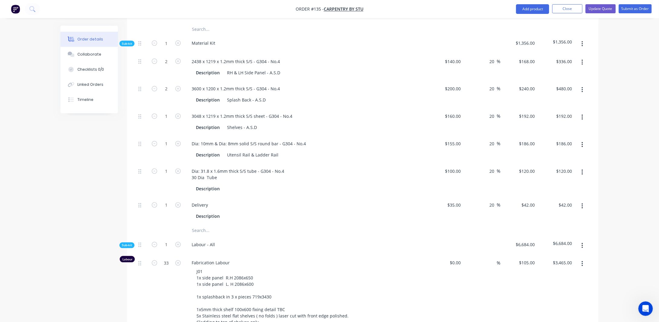
scroll to position [500, 0]
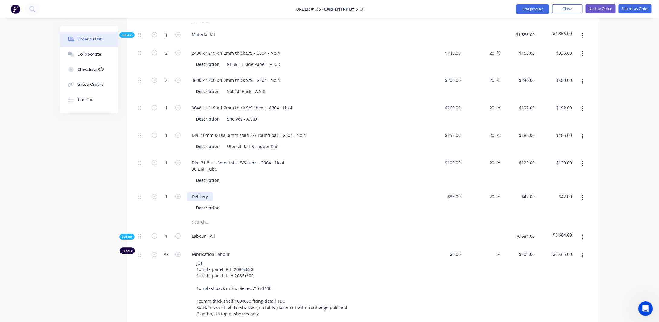
click at [207, 193] on div "Delivery" at bounding box center [200, 197] width 26 height 9
click at [229, 204] on div at bounding box center [229, 208] width 9 height 9
click at [55, 194] on div "Order details Collaborate Checklists 0/0 Linked Orders Timeline Order details C…" at bounding box center [329, 221] width 550 height 1391
click at [583, 195] on icon "button" at bounding box center [583, 198] width 2 height 7
click at [566, 209] on div "Duplicate" at bounding box center [560, 213] width 47 height 9
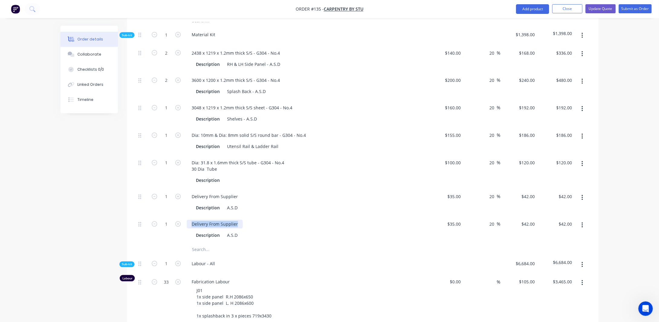
drag, startPoint x: 238, startPoint y: 217, endPoint x: 138, endPoint y: 218, distance: 99.8
click at [138, 218] on div "1 Delivery From Supplier Description A.S.D $35.00 $35.00 20 20 % $42.00 $42.00 …" at bounding box center [362, 230] width 453 height 28
click at [235, 231] on div "A.S.D" at bounding box center [232, 235] width 15 height 9
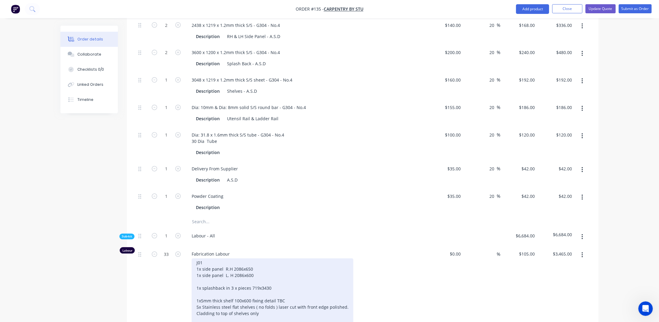
scroll to position [560, 0]
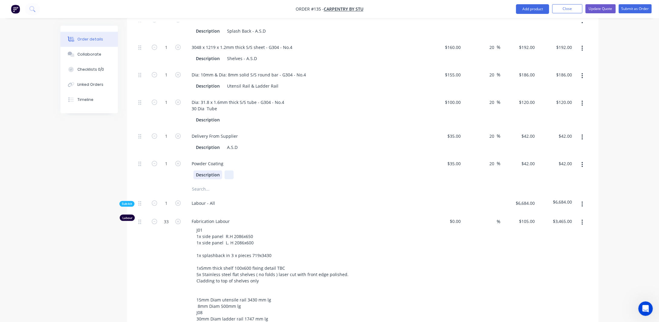
drag, startPoint x: 222, startPoint y: 169, endPoint x: 225, endPoint y: 170, distance: 3.2
click at [222, 171] on div "Description" at bounding box center [303, 175] width 221 height 9
click at [229, 171] on div at bounding box center [229, 175] width 9 height 9
click at [237, 172] on div "Description J08," at bounding box center [303, 175] width 221 height 9
click at [236, 171] on div "J08," at bounding box center [231, 175] width 12 height 9
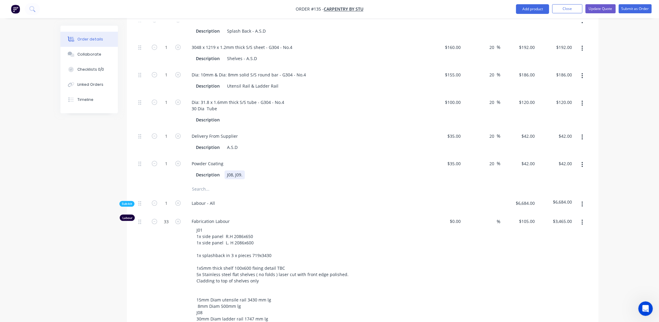
click at [241, 171] on div "J08, J09." at bounding box center [235, 175] width 20 height 9
click at [53, 163] on div "Order details Collaborate Checklists 0/0 Linked Orders Timeline Order details C…" at bounding box center [329, 162] width 659 height 1444
click at [169, 160] on input "1" at bounding box center [166, 164] width 16 height 9
type input "3"
type input "35"
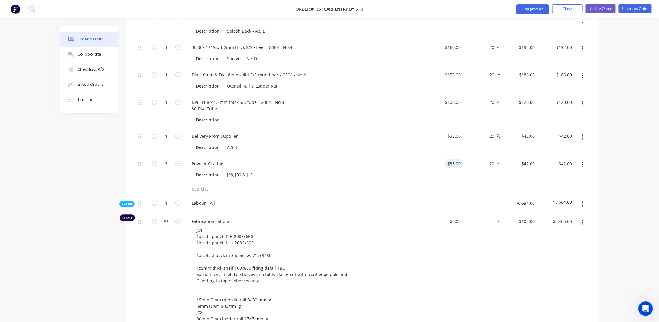
type input "$126.00"
click at [459, 160] on input "35" at bounding box center [455, 164] width 16 height 9
type input "$75.00"
type input "$90.00"
type input "$270.00"
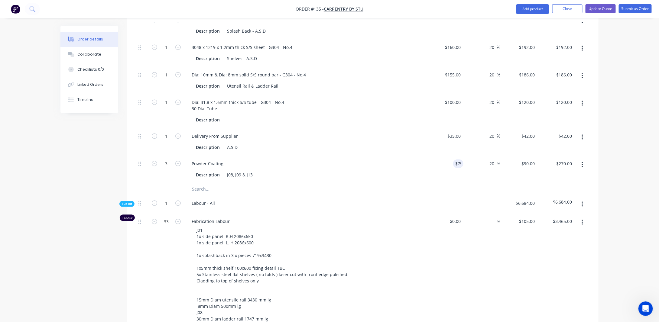
click at [108, 161] on div "Created by [PERSON_NAME] Created [DATE] Required [DATE] Assigned to Add team me…" at bounding box center [329, 175] width 538 height 1418
click at [585, 160] on button "button" at bounding box center [582, 165] width 14 height 11
click at [566, 175] on button "Duplicate" at bounding box center [560, 181] width 57 height 12
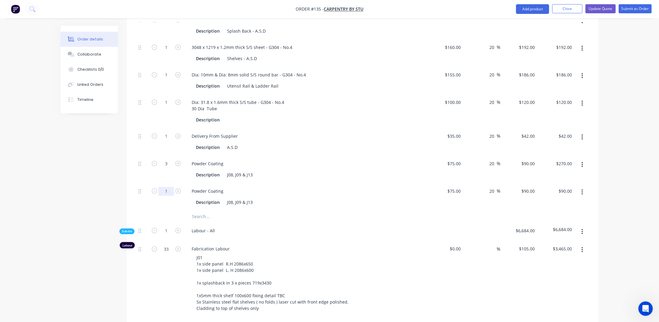
click at [168, 187] on input "1" at bounding box center [166, 191] width 16 height 9
type input "2"
type input "$180.00"
click at [212, 187] on div "Powder Coating" at bounding box center [207, 191] width 41 height 9
drag, startPoint x: 226, startPoint y: 185, endPoint x: 184, endPoint y: 182, distance: 42.8
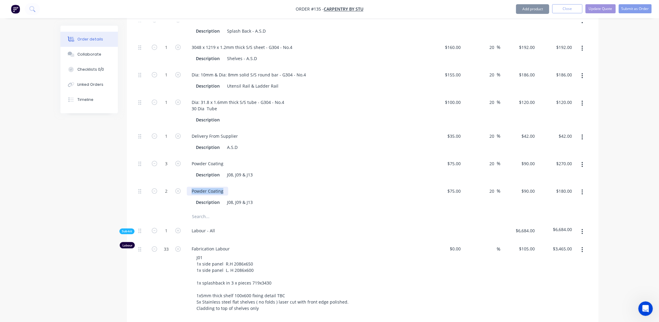
click at [184, 183] on div "2 Powder Coating Description J08, J09 & J13 $75.00 $75.00 20 20 % $90.00 $90.00…" at bounding box center [362, 197] width 453 height 28
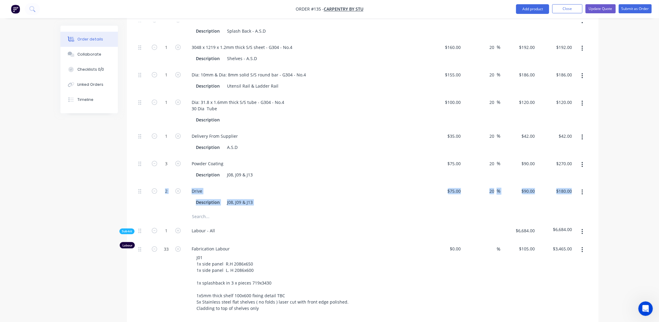
drag, startPoint x: 184, startPoint y: 182, endPoint x: 146, endPoint y: 291, distance: 115.9
click at [154, 272] on div "Sub-kit 1 Material Kit $1,806.00 $1,806.00 2 2438 x 1219 x 1.2mm thick S/S - G3…" at bounding box center [362, 255] width 453 height 579
click at [203, 187] on div "Drive" at bounding box center [197, 191] width 20 height 9
drag, startPoint x: 253, startPoint y: 197, endPoint x: 206, endPoint y: 197, distance: 47.2
click at [206, 198] on div "Description J08, J09 & J13" at bounding box center [303, 202] width 221 height 9
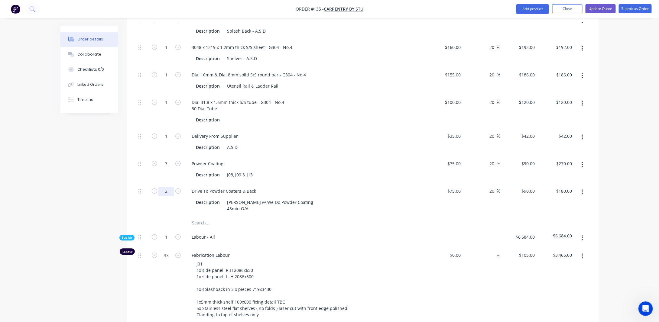
click at [170, 187] on input "2" at bounding box center [166, 191] width 16 height 9
type input "0.75"
type input "75"
type input "$67.50"
click at [461, 187] on input "75" at bounding box center [455, 191] width 16 height 9
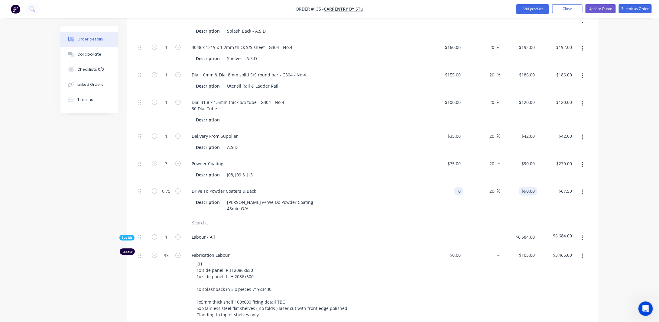
type input "$0.00"
type input "0"
type input "$0.00"
click at [531, 187] on input "0" at bounding box center [529, 191] width 16 height 9
type input "$105.00"
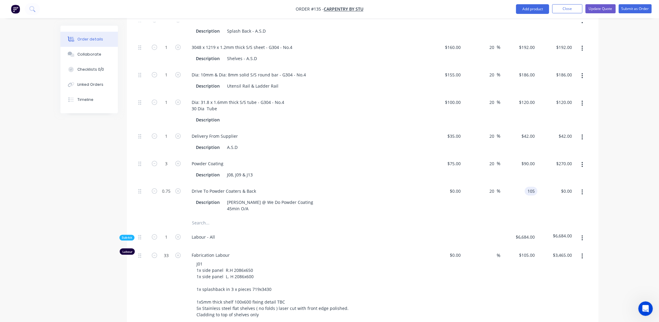
type input "$78.75"
click at [599, 186] on div "Order details Collaborate Checklists 0/0 Linked Orders Timeline Order details C…" at bounding box center [329, 192] width 550 height 1452
click at [84, 191] on div "Created by [PERSON_NAME] Created [DATE] Required [DATE] Assigned to Add team me…" at bounding box center [329, 192] width 538 height 1452
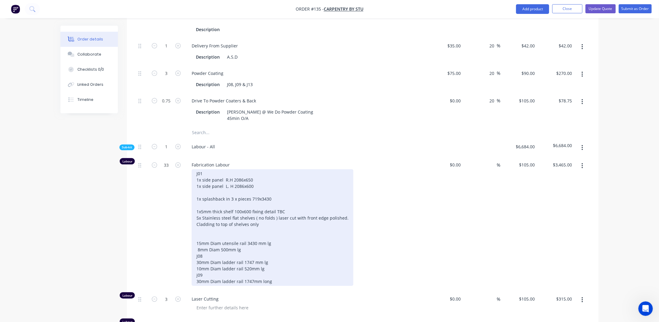
scroll to position [681, 0]
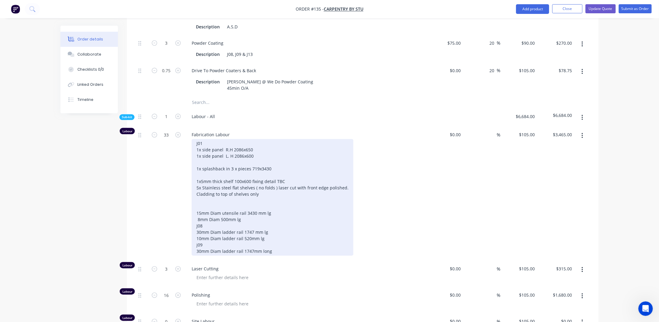
click at [197, 142] on div "J01 1x side panel R.H 2086x650 1x side panel L. H 2086x600 1x splashback in 3 x…" at bounding box center [273, 197] width 162 height 117
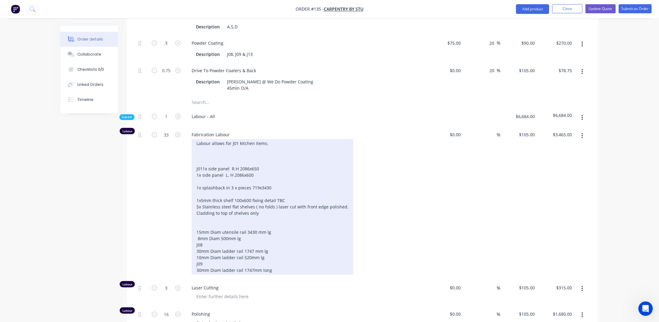
drag, startPoint x: 229, startPoint y: 135, endPoint x: 248, endPoint y: 146, distance: 22.5
click at [229, 139] on div "Labour allows for J01 kitchen items. J01 1x side panel R.H 2086x650 1x side pan…" at bounding box center [273, 207] width 162 height 136
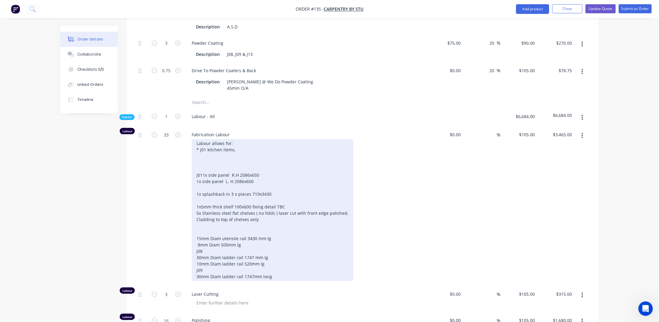
click at [240, 143] on div "Labour allows for: * J01 kitchen items. J01 1x side panel R.H 2086x650 1x side …" at bounding box center [273, 210] width 162 height 142
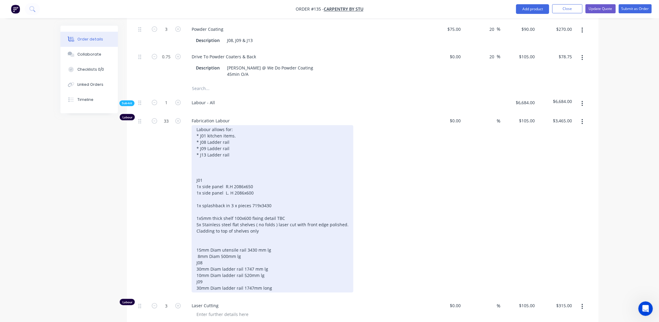
scroll to position [711, 0]
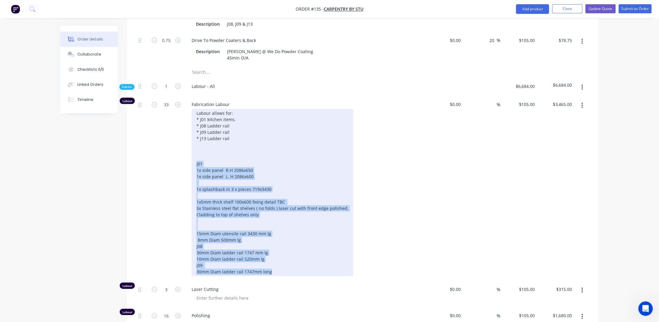
drag, startPoint x: 196, startPoint y: 157, endPoint x: 385, endPoint y: 264, distance: 216.6
click at [385, 264] on div "Labour allows for: * J01 kitchen items. * J08 Ladder rail * J09 Ladder rail * J…" at bounding box center [308, 192] width 232 height 167
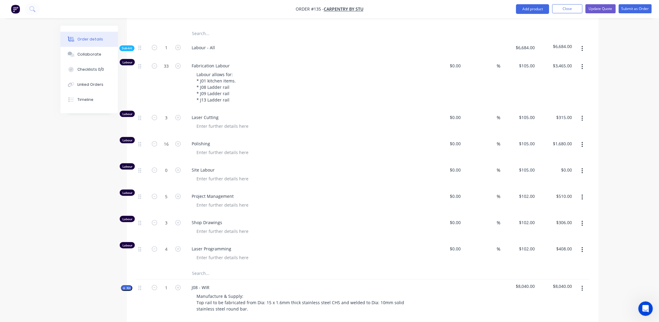
scroll to position [742, 0]
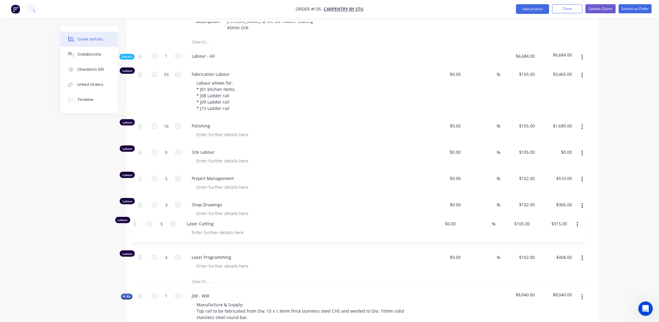
drag, startPoint x: 141, startPoint y: 118, endPoint x: 136, endPoint y: 225, distance: 106.2
click at [136, 225] on div "Labour 33 Fabrication Labour Labour allows for: * J01 kitchen items. * J08 Ladd…" at bounding box center [362, 170] width 453 height 209
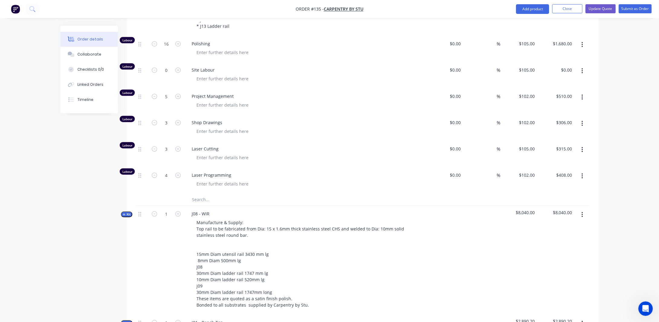
scroll to position [832, 0]
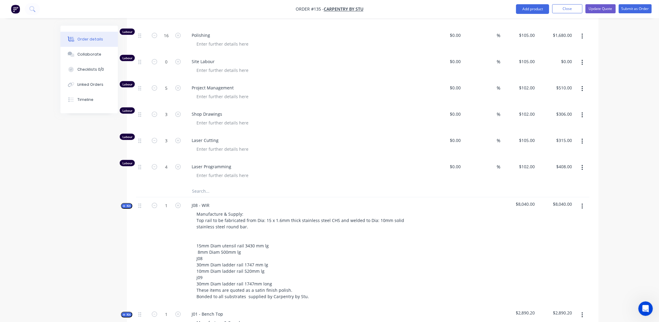
click at [584, 201] on button "button" at bounding box center [582, 206] width 14 height 11
click at [563, 254] on div "Delete" at bounding box center [560, 258] width 47 height 9
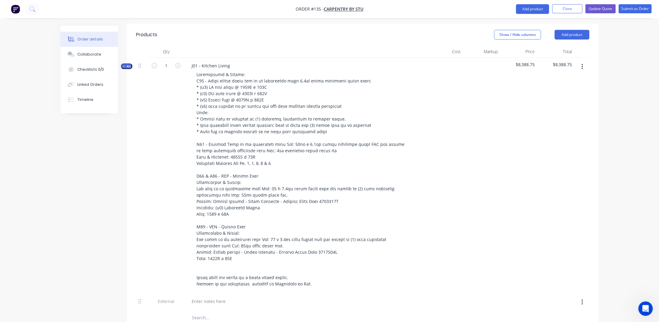
scroll to position [197, 0]
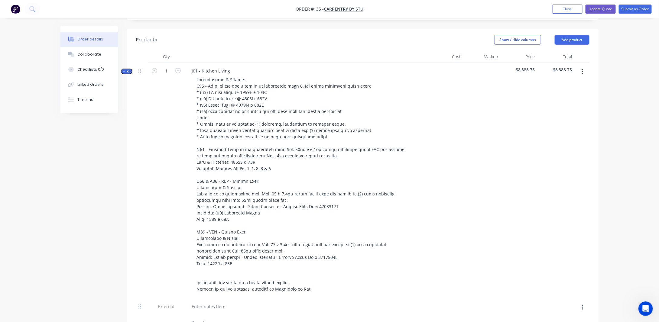
click at [126, 69] on button "Kit" at bounding box center [126, 72] width 11 height 6
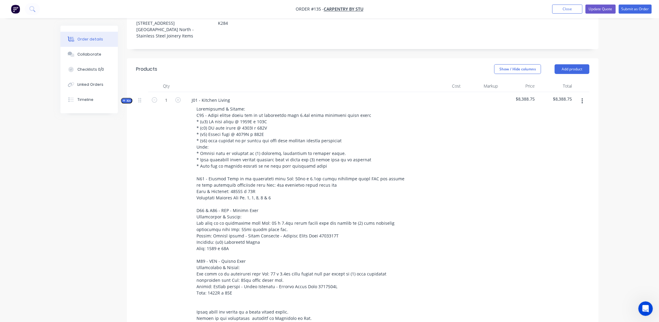
scroll to position [167, 0]
click at [126, 99] on span "Kit" at bounding box center [127, 101] width 8 height 5
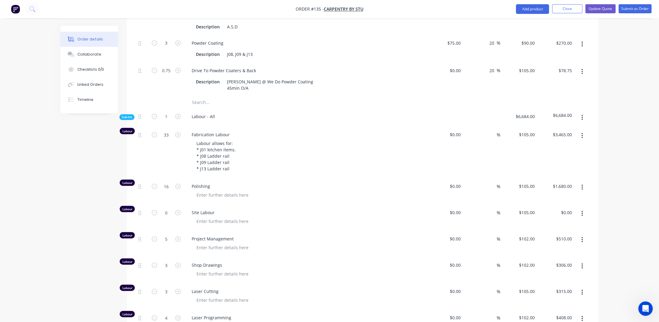
scroll to position [621, 0]
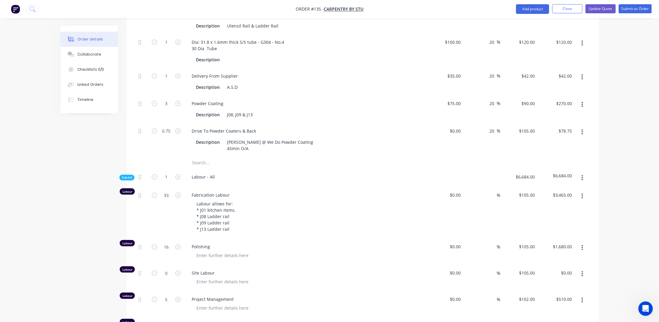
click at [582, 129] on icon "button" at bounding box center [583, 132] width 2 height 7
click at [573, 144] on div "Duplicate" at bounding box center [560, 148] width 47 height 9
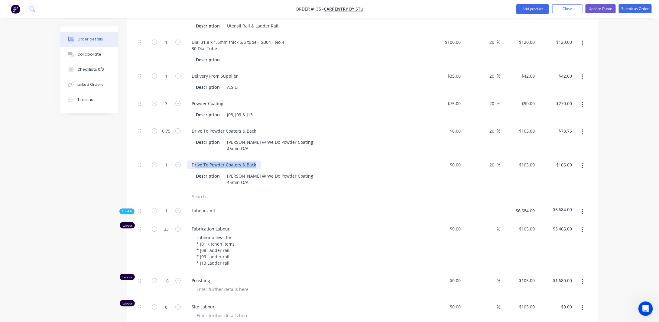
drag, startPoint x: 193, startPoint y: 156, endPoint x: 321, endPoint y: 157, distance: 127.9
click at [321, 161] on div "Drive To Powder Coaters & Back" at bounding box center [305, 165] width 237 height 9
drag, startPoint x: 257, startPoint y: 176, endPoint x: 210, endPoint y: 166, distance: 48.2
click at [210, 172] on div "Description [PERSON_NAME] @ We Do Powder Coating 45min O/A" at bounding box center [303, 179] width 221 height 15
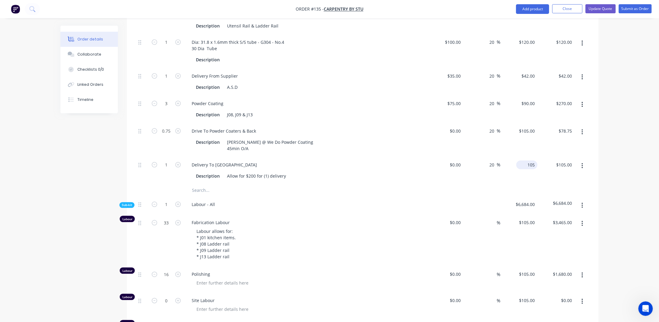
click at [533, 161] on input "105" at bounding box center [528, 165] width 19 height 9
type input "0"
type input "$0.00"
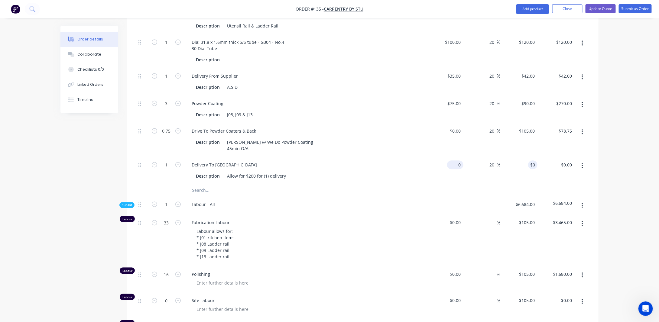
click at [462, 161] on input "0" at bounding box center [456, 165] width 14 height 9
type input "$200.00"
type input "$240.00"
click at [616, 171] on div "Order details Collaborate Checklists 0/0 Linked Orders Timeline Order details C…" at bounding box center [329, 36] width 659 height 1314
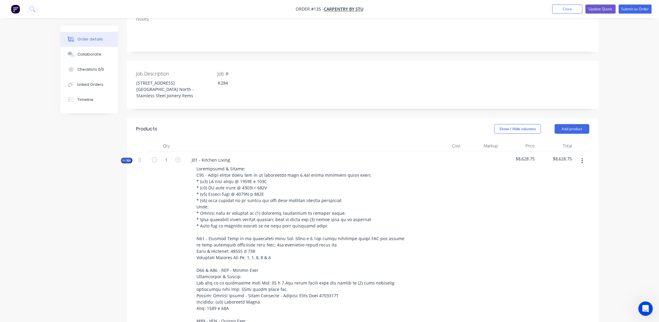
scroll to position [76, 0]
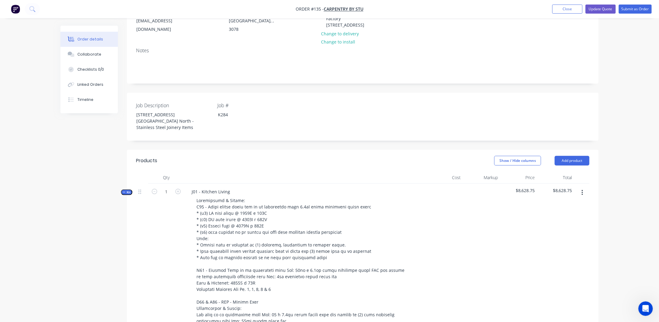
click at [128, 190] on span "Kit" at bounding box center [127, 192] width 8 height 5
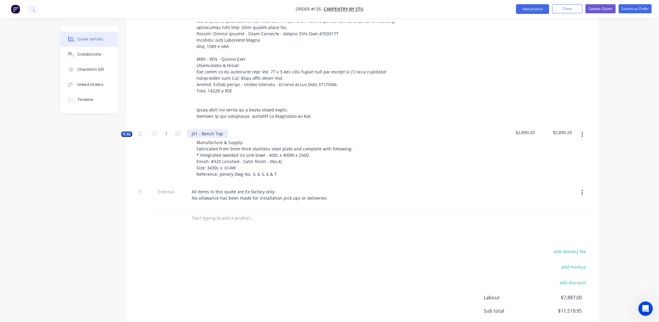
scroll to position [379, 0]
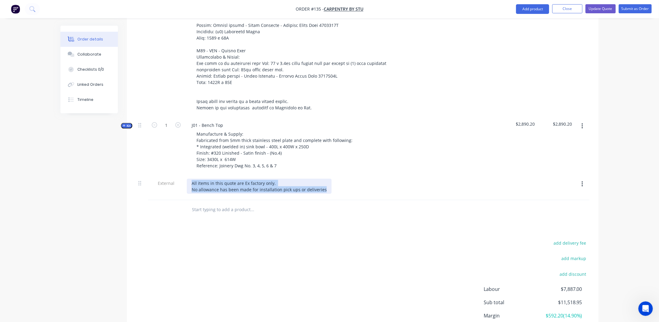
drag, startPoint x: 325, startPoint y: 184, endPoint x: 183, endPoint y: 167, distance: 143.1
click at [186, 165] on div "Kit 1 J01 - Kitchen Living $8,628.75 $8,628.75 Kit 1 J01 - Bench Top Manufactur…" at bounding box center [362, 41] width 453 height 319
click at [190, 179] on div "All items in this quote are Ex factory only. No allowance has been made for ins…" at bounding box center [259, 186] width 145 height 15
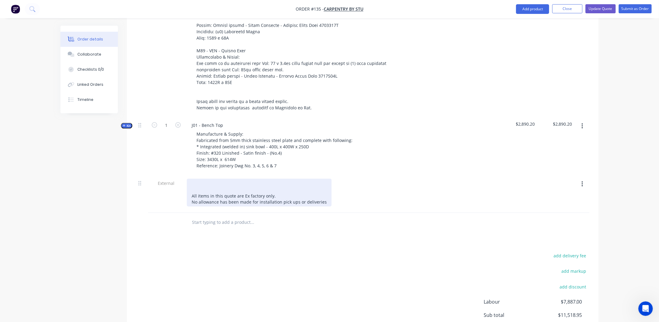
click at [200, 179] on div "All items in this quote are Ex factory only. No allowance has been made for ins…" at bounding box center [259, 193] width 145 height 28
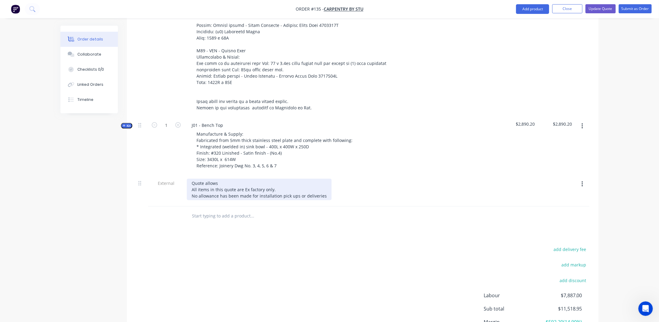
click at [190, 179] on div "Quote allows All items in this quote are Ex factory only. No allowance has been…" at bounding box center [259, 189] width 145 height 21
click at [275, 179] on div "* Quote allows All items in this quote are Ex factory only. No allowance has be…" at bounding box center [259, 189] width 145 height 21
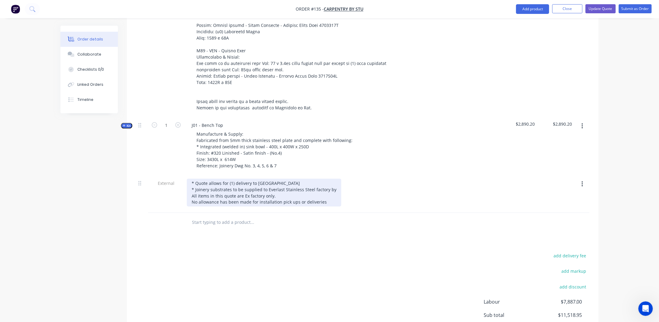
click at [264, 185] on div "* Quote allows for (1) delivery to [GEOGRAPHIC_DATA] 3058 * Joinery substrates …" at bounding box center [264, 193] width 154 height 28
click at [352, 185] on div "* Quote allows for (1) delivery to [GEOGRAPHIC_DATA] 3058 * Joinery substrates …" at bounding box center [285, 193] width 196 height 28
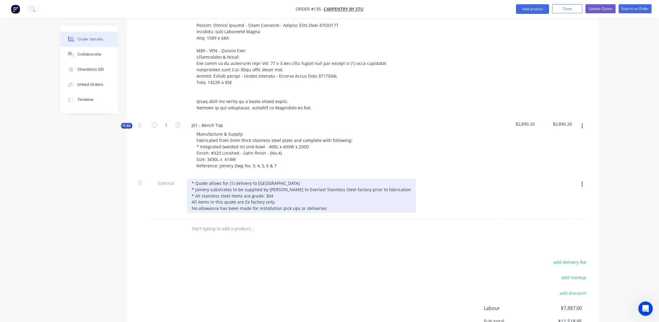
click at [234, 179] on div "* Quote allows for (1) delivery to [GEOGRAPHIC_DATA] 3058 * Joinery substrates …" at bounding box center [301, 196] width 229 height 34
click at [307, 186] on div "* Quote allows for (1) delivery only to [GEOGRAPHIC_DATA] 3058 * Joinery substr…" at bounding box center [301, 196] width 229 height 34
click at [307, 190] on div "* Quote allows for (1) delivery only to [GEOGRAPHIC_DATA] 3058 * Joinery substr…" at bounding box center [301, 196] width 229 height 34
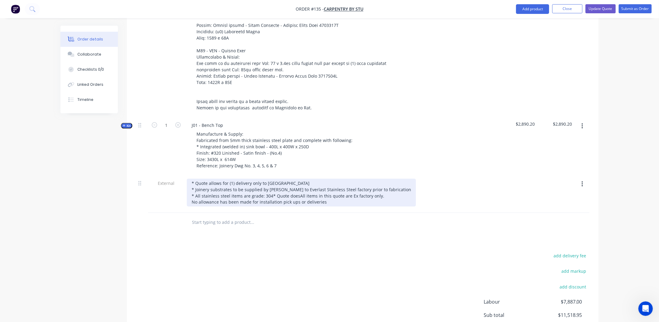
drag, startPoint x: 189, startPoint y: 200, endPoint x: 180, endPoint y: 200, distance: 8.8
click at [180, 200] on div "External * Quote allows for (1) delivery only to [GEOGRAPHIC_DATA] 3058 * Joine…" at bounding box center [362, 194] width 453 height 38
copy div "* Quote does"
click at [235, 179] on div "* Quote allows for (1) delivery only to [GEOGRAPHIC_DATA] 3058 * Joinery substr…" at bounding box center [301, 193] width 229 height 28
click at [323, 179] on div "* Quote allows for (1) delivery only to [GEOGRAPHIC_DATA], for all completed it…" at bounding box center [301, 193] width 229 height 28
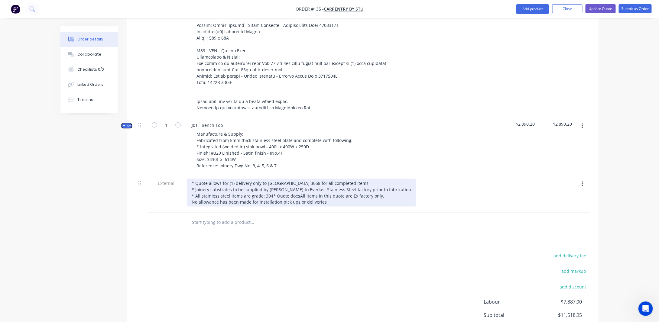
click at [273, 205] on div "* Quote allows for (1) delivery only to [GEOGRAPHIC_DATA] 3058 for all complete…" at bounding box center [301, 193] width 229 height 28
drag, startPoint x: 279, startPoint y: 204, endPoint x: 189, endPoint y: 202, distance: 89.8
click at [189, 202] on div "* Quote allows for (1) delivery only to [GEOGRAPHIC_DATA] 3058 for all complete…" at bounding box center [301, 193] width 229 height 28
drag, startPoint x: 226, startPoint y: 195, endPoint x: 188, endPoint y: 196, distance: 37.8
click at [188, 196] on div "* Quote allows for (1) delivery only to [GEOGRAPHIC_DATA] 3058 for all complete…" at bounding box center [301, 193] width 229 height 28
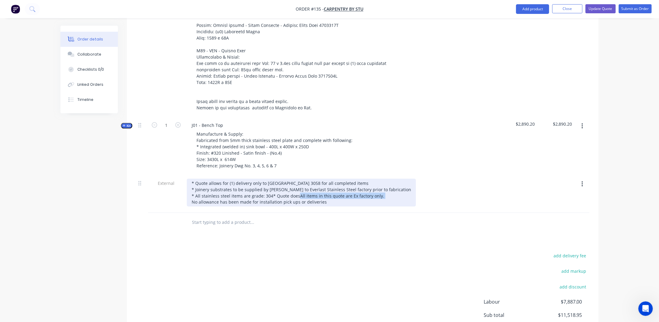
copy div "* Quote does"
click at [367, 179] on div "* Quote allows for (1) delivery only to [GEOGRAPHIC_DATA] 3058 for all complete…" at bounding box center [301, 193] width 229 height 28
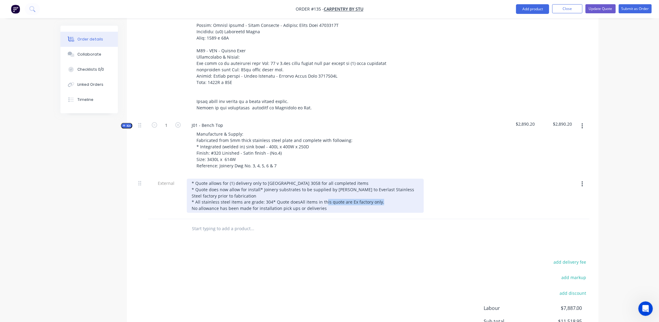
drag, startPoint x: 273, startPoint y: 209, endPoint x: 295, endPoint y: 213, distance: 23.1
click at [218, 208] on div "* Quote allows for (1) delivery only to [GEOGRAPHIC_DATA] 3058 for all complete…" at bounding box center [305, 196] width 237 height 34
drag, startPoint x: 344, startPoint y: 216, endPoint x: 181, endPoint y: 202, distance: 163.2
click at [181, 202] on div "External * Quote allows for (1) delivery only to [GEOGRAPHIC_DATA] 3058 for all…" at bounding box center [362, 197] width 453 height 44
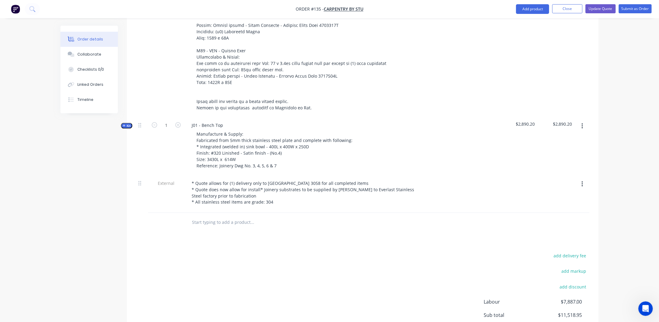
click at [97, 191] on div "Created by [PERSON_NAME] Created [DATE] Required [DATE] Assigned to Add team me…" at bounding box center [329, 17] width 538 height 740
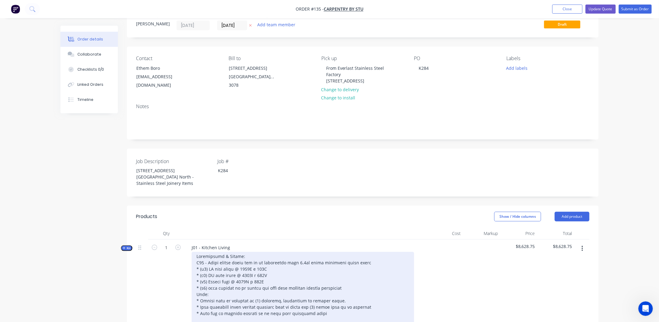
scroll to position [0, 0]
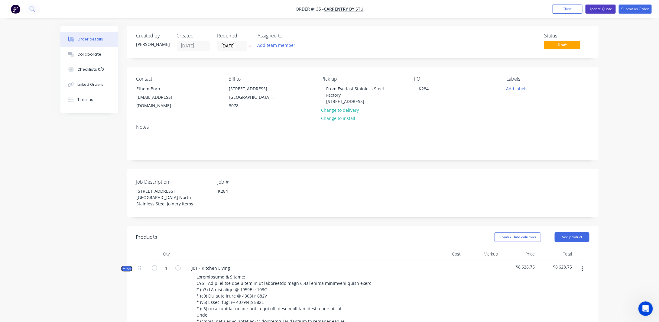
click at [597, 8] on button "Update Quote" at bounding box center [601, 9] width 30 height 9
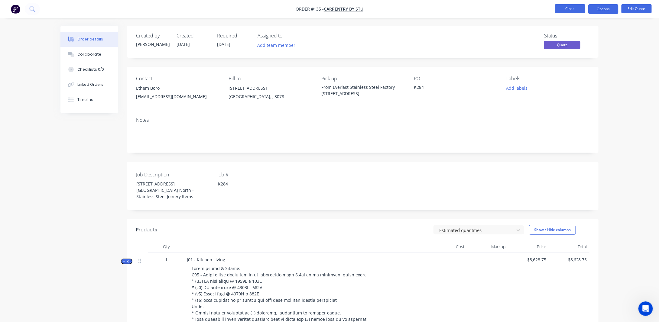
click at [568, 9] on button "Close" at bounding box center [570, 8] width 30 height 9
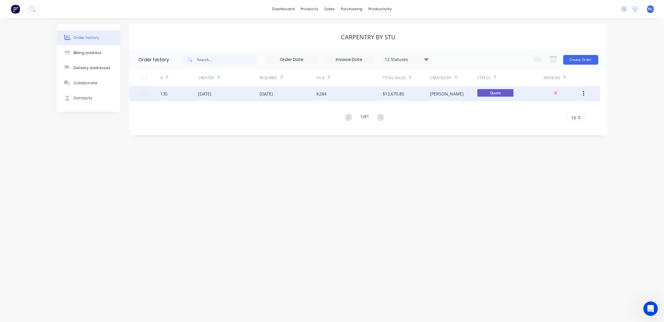
click at [455, 92] on div "[PERSON_NAME]" at bounding box center [453, 93] width 47 height 15
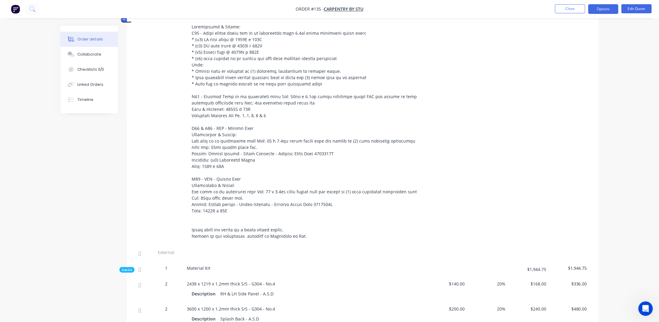
scroll to position [151, 0]
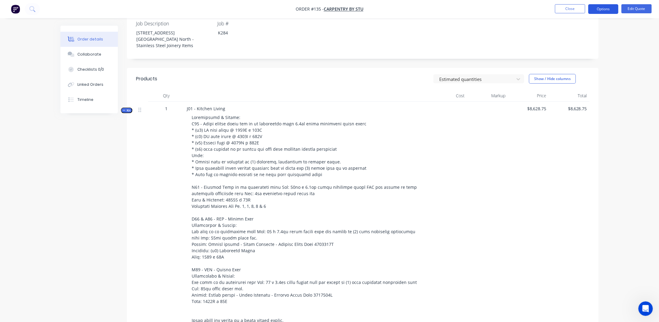
click at [599, 12] on button "Options" at bounding box center [603, 9] width 30 height 10
click at [629, 9] on button "Edit Quote" at bounding box center [636, 8] width 30 height 9
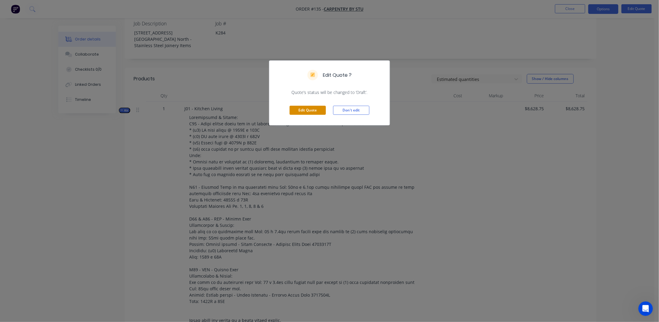
click at [315, 108] on button "Edit Quote" at bounding box center [308, 110] width 36 height 9
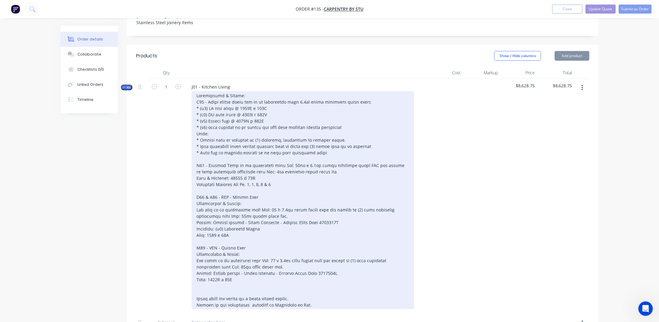
scroll to position [272, 0]
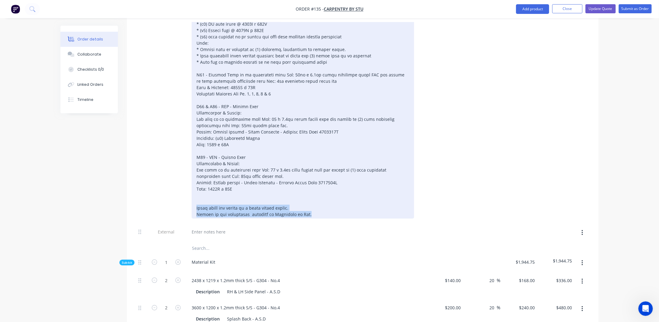
drag, startPoint x: 311, startPoint y: 210, endPoint x: 182, endPoint y: 203, distance: 129.6
click at [182, 203] on div "Kit 1 J01 - Kitchen Living $8,628.75 $8,628.75" at bounding box center [362, 106] width 453 height 236
copy div "These items are quoted as a satin finish polish. Bonded to all substrates suppl…"
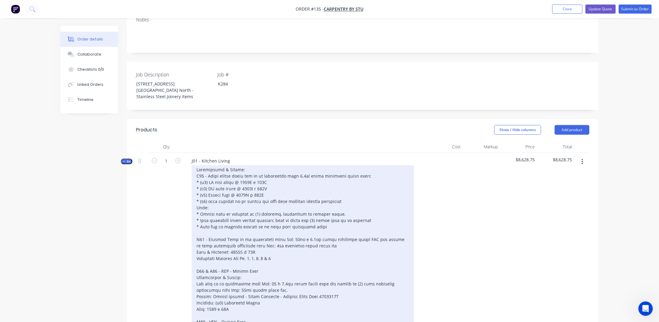
scroll to position [91, 0]
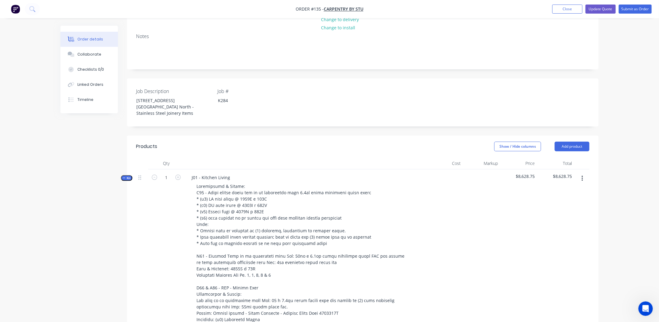
click at [126, 176] on span "Kit" at bounding box center [127, 178] width 8 height 5
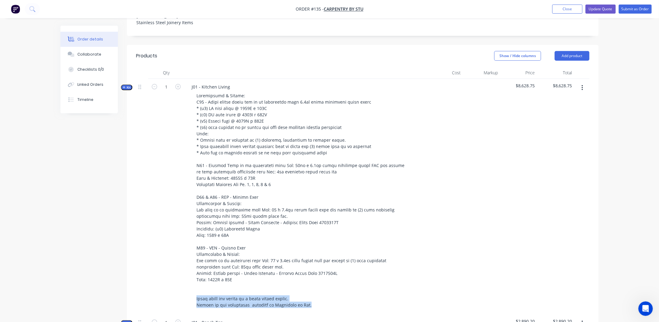
scroll to position [242, 0]
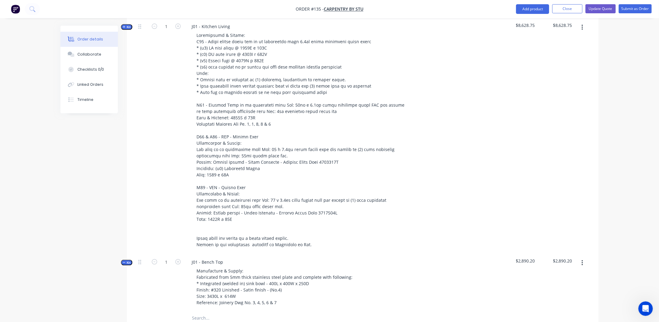
click at [127, 261] on span "Kit" at bounding box center [127, 263] width 8 height 5
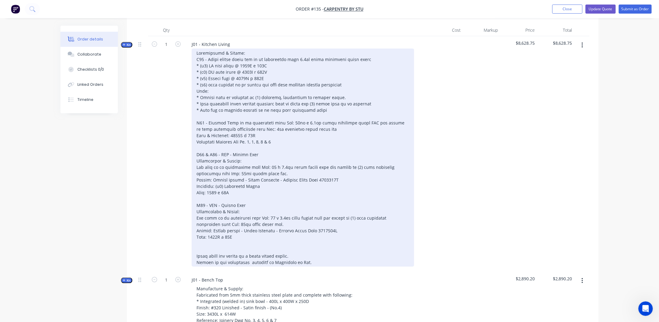
scroll to position [151, 0]
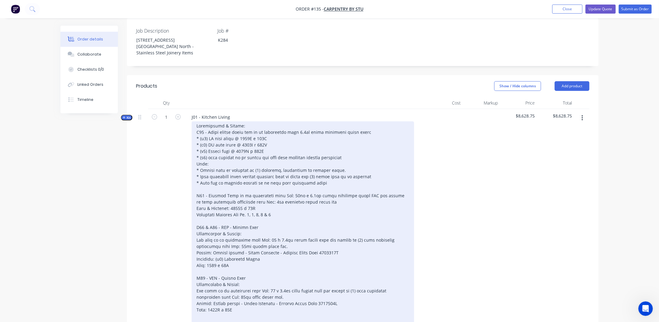
click at [235, 160] on div at bounding box center [303, 231] width 222 height 218
click at [325, 177] on div at bounding box center [303, 231] width 222 height 218
drag, startPoint x: 248, startPoint y: 174, endPoint x: 306, endPoint y: 173, distance: 58.4
click at [299, 170] on div at bounding box center [303, 231] width 222 height 218
click at [329, 177] on div at bounding box center [303, 231] width 222 height 218
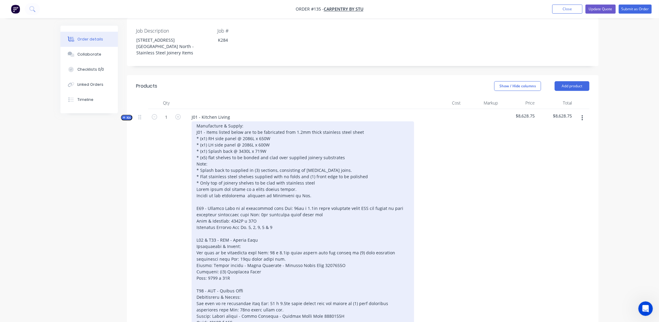
click at [197, 185] on div "Manufacture & Supply: J01 - Items listed below are to be fabricated from 1.2mm …" at bounding box center [303, 237] width 222 height 231
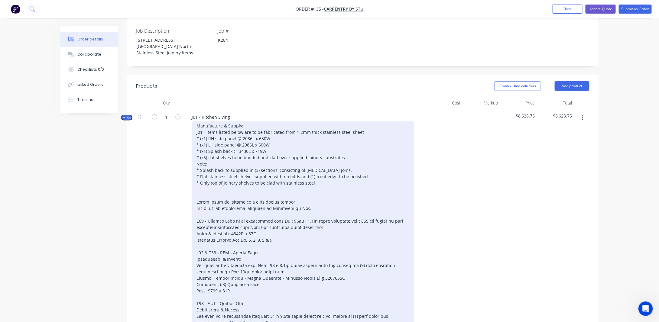
click at [198, 184] on div "Manufacture & Supply: J01 - Items listed below are to be fabricated from 1.2mm …" at bounding box center [303, 244] width 222 height 244
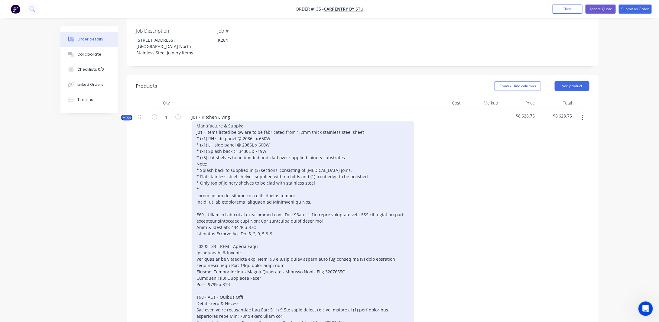
click at [196, 158] on div "Manufacture & Supply: J01 - Items listed below are to be fabricated from 1.2mm …" at bounding box center [303, 240] width 222 height 237
click at [202, 181] on div "Manufacture & Supply: J01 - Items listed below are to be fabricated from 1.2mm …" at bounding box center [303, 240] width 222 height 237
click at [205, 183] on div "Manufacture & Supply: J01 - Items listed below are to be fabricated from 1.2mm …" at bounding box center [303, 240] width 222 height 237
click at [196, 158] on div "Manufacture & Supply: J01 - Items listed below are to be fabricated from 1.2mm …" at bounding box center [303, 240] width 222 height 237
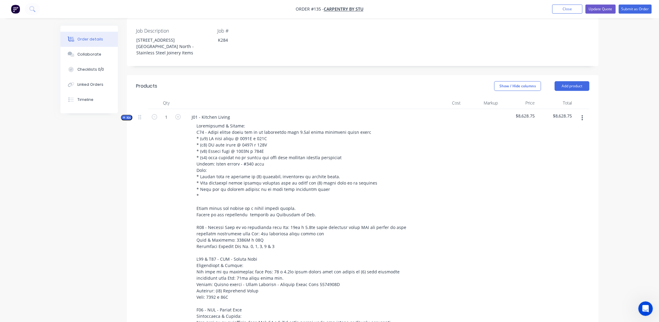
drag, startPoint x: 165, startPoint y: 186, endPoint x: 186, endPoint y: 180, distance: 22.1
click at [166, 186] on div "1" at bounding box center [166, 243] width 36 height 268
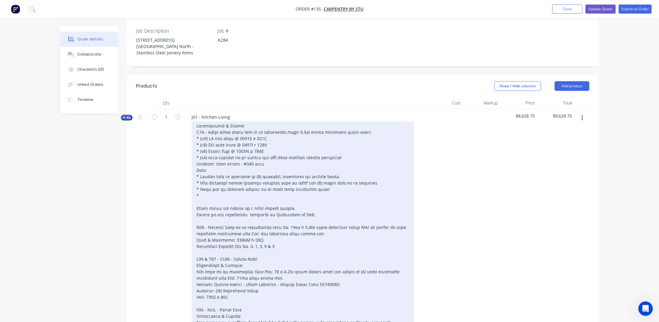
click at [207, 189] on div at bounding box center [303, 247] width 222 height 250
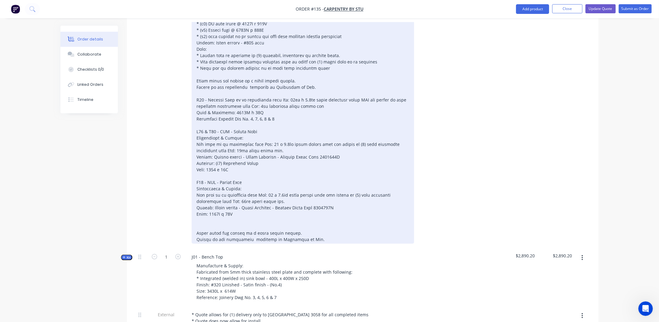
scroll to position [272, 0]
drag, startPoint x: 313, startPoint y: 237, endPoint x: 165, endPoint y: 227, distance: 148.7
click at [165, 227] on div "Kit 1 J01 - Kitchen Living $8,628.75 $8,628.75" at bounding box center [362, 118] width 453 height 261
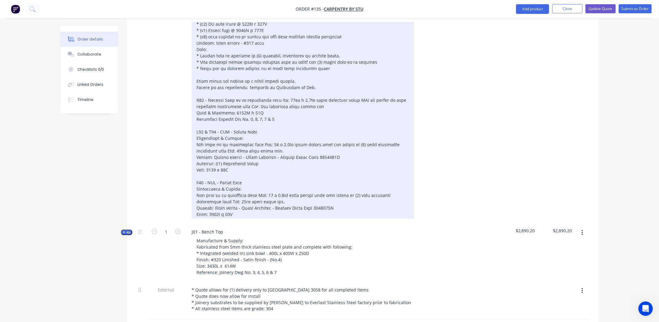
scroll to position [121, 0]
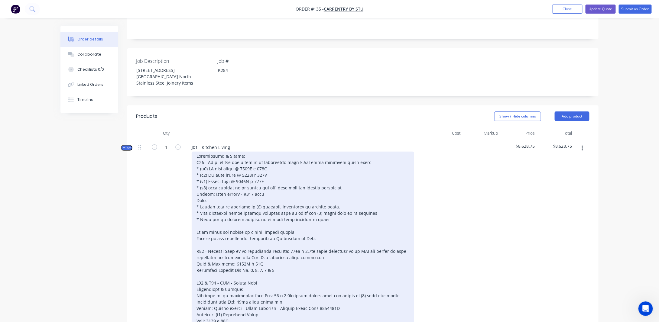
click at [210, 190] on div at bounding box center [303, 261] width 222 height 218
click at [218, 188] on div at bounding box center [303, 261] width 222 height 218
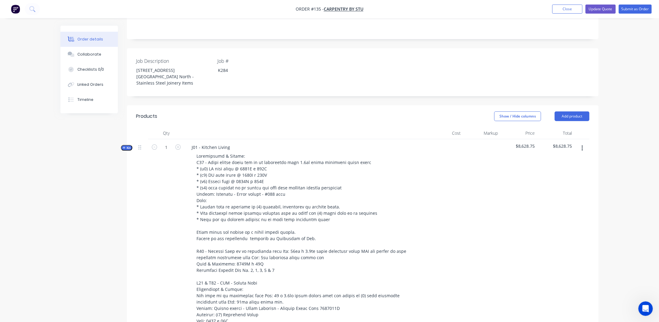
click at [119, 204] on div "Created by [PERSON_NAME] Created [DATE] Required [DATE] Assigned to Add team me…" at bounding box center [329, 275] width 538 height 740
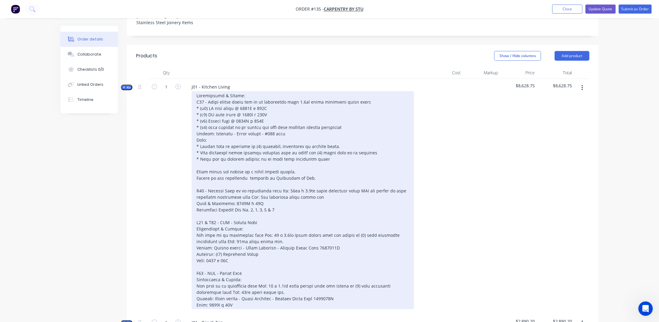
click at [226, 133] on div at bounding box center [303, 200] width 222 height 218
click at [313, 156] on div at bounding box center [303, 200] width 222 height 218
click at [329, 140] on div at bounding box center [303, 200] width 222 height 218
click at [368, 148] on div at bounding box center [303, 200] width 222 height 218
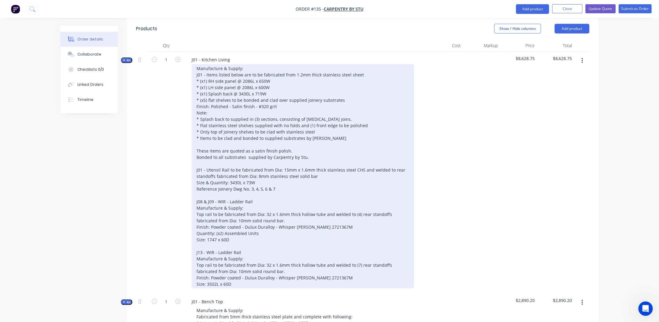
scroll to position [242, 0]
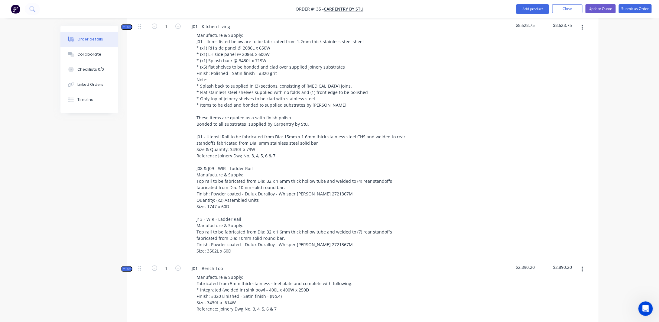
click at [160, 202] on div "1" at bounding box center [166, 139] width 36 height 242
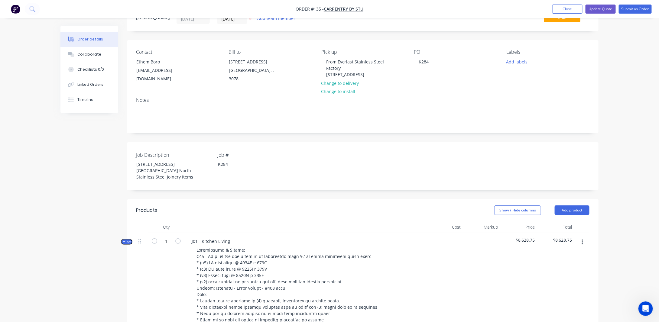
scroll to position [0, 0]
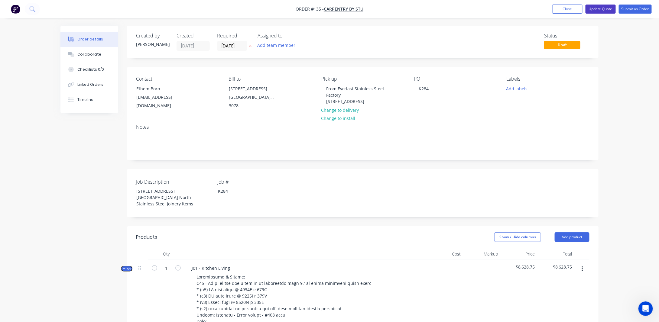
click at [597, 9] on button "Update Quote" at bounding box center [601, 9] width 30 height 9
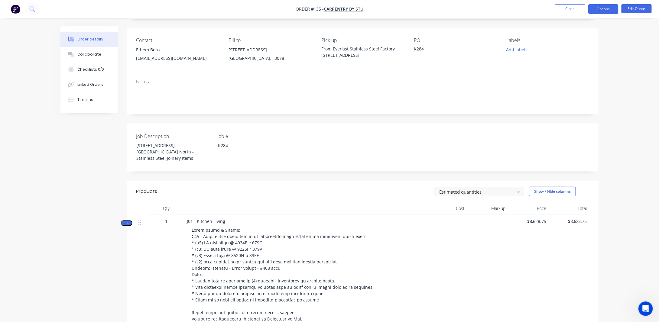
scroll to position [30, 0]
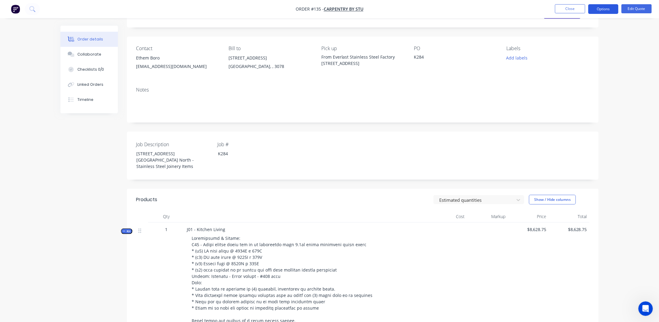
click at [612, 9] on button "Options" at bounding box center [603, 9] width 30 height 10
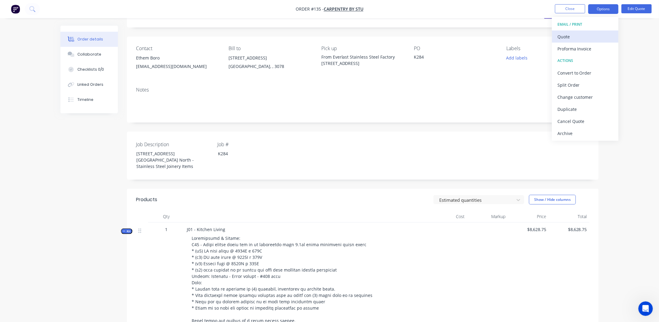
click at [573, 38] on div "Quote" at bounding box center [585, 36] width 56 height 9
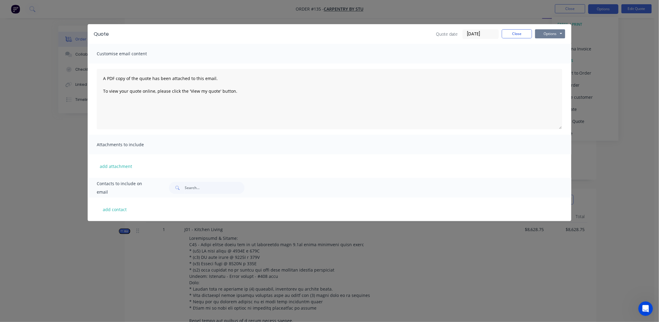
click at [553, 32] on button "Options" at bounding box center [550, 33] width 30 height 9
click at [550, 43] on button "Preview" at bounding box center [554, 45] width 39 height 10
click at [520, 32] on button "Close" at bounding box center [517, 33] width 30 height 9
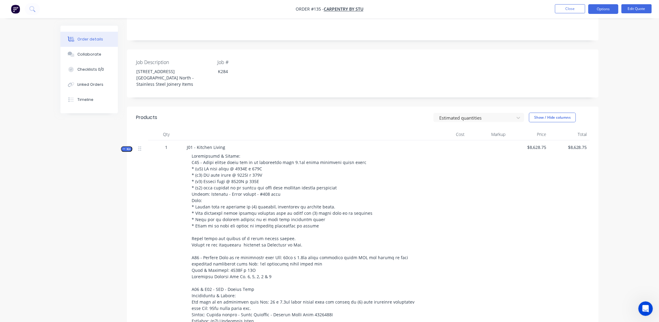
scroll to position [121, 0]
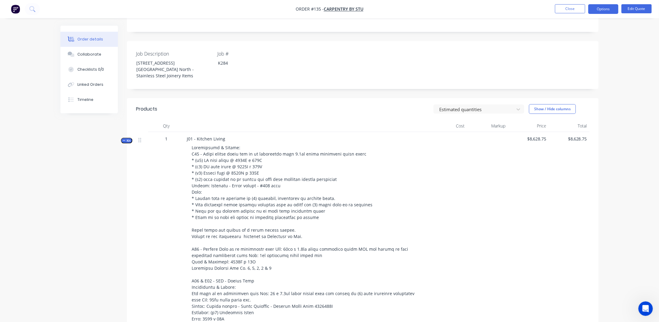
drag, startPoint x: 305, startPoint y: 231, endPoint x: 302, endPoint y: 231, distance: 3.3
click at [303, 231] on div at bounding box center [305, 255] width 237 height 227
click at [301, 230] on div at bounding box center [305, 255] width 237 height 227
click at [296, 231] on span at bounding box center [304, 256] width 224 height 222
drag, startPoint x: 300, startPoint y: 230, endPoint x: 290, endPoint y: 231, distance: 9.7
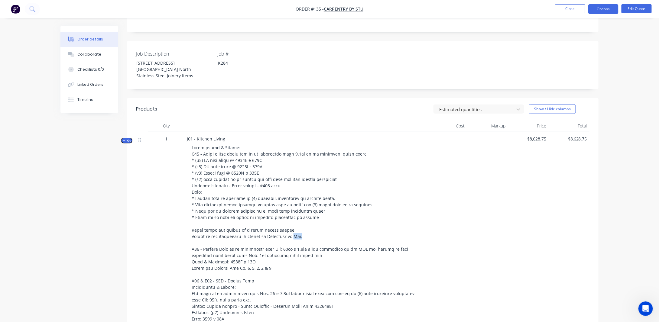
click at [292, 231] on div at bounding box center [305, 255] width 237 height 227
click at [640, 8] on button "Edit Quote" at bounding box center [636, 8] width 30 height 9
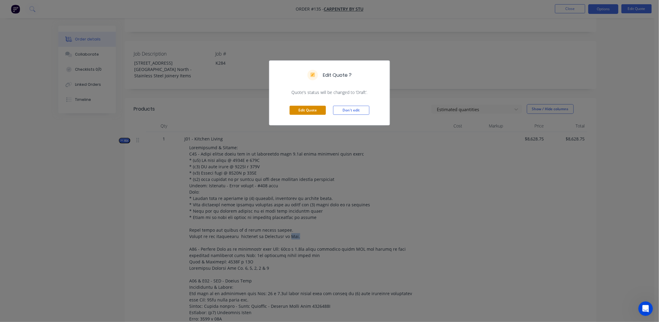
click at [315, 112] on button "Edit Quote" at bounding box center [308, 110] width 36 height 9
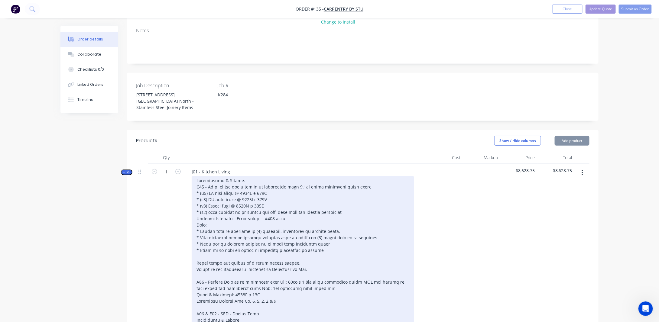
scroll to position [151, 0]
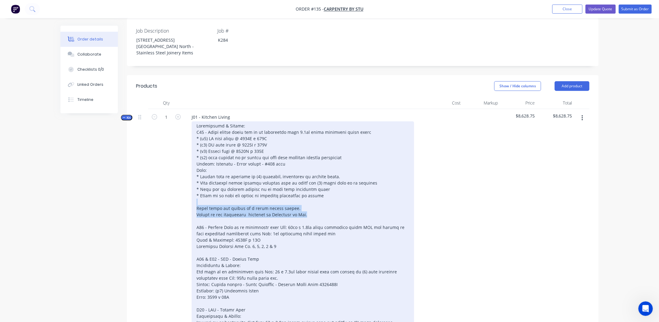
drag, startPoint x: 315, startPoint y: 211, endPoint x: 191, endPoint y: 200, distance: 124.2
click at [191, 200] on div at bounding box center [305, 234] width 237 height 225
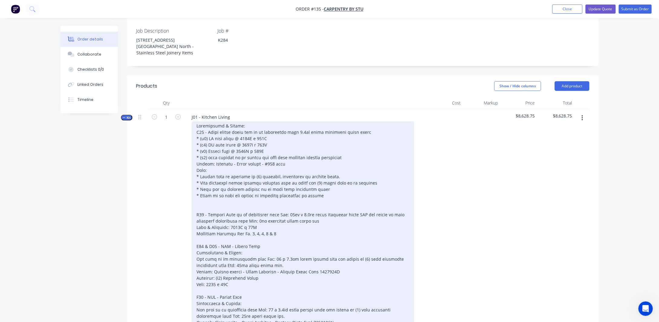
click at [196, 209] on div at bounding box center [303, 228] width 222 height 212
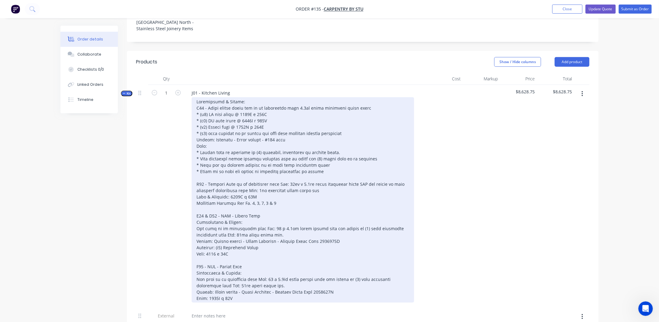
scroll to position [212, 0]
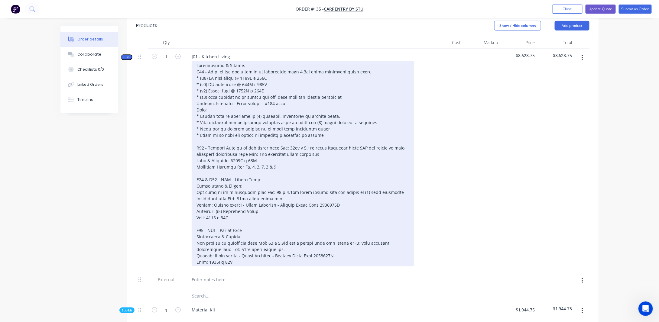
click at [202, 143] on div at bounding box center [303, 164] width 222 height 206
click at [196, 142] on div at bounding box center [303, 164] width 222 height 206
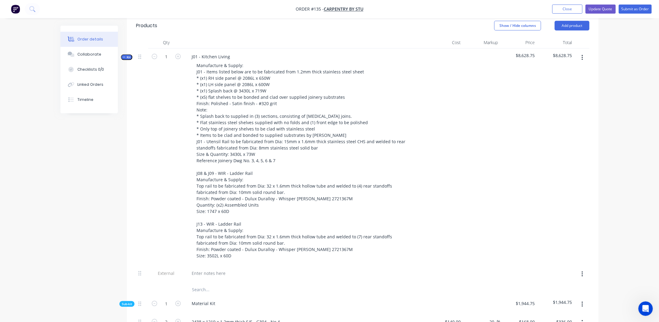
click at [495, 135] on div at bounding box center [481, 157] width 37 height 217
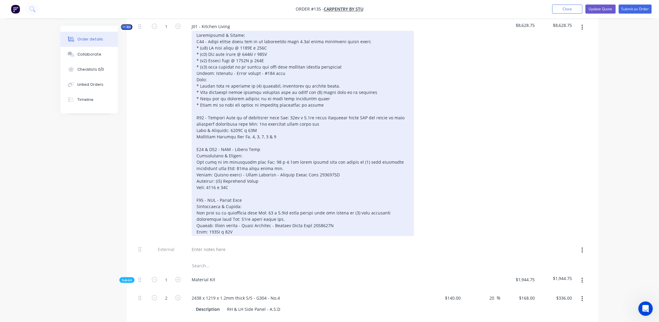
scroll to position [151, 0]
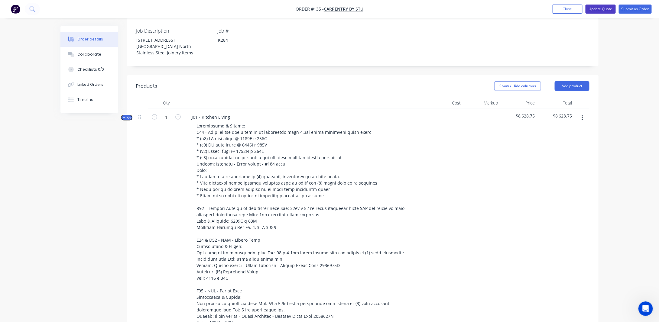
click at [599, 8] on button "Update Quote" at bounding box center [601, 9] width 30 height 9
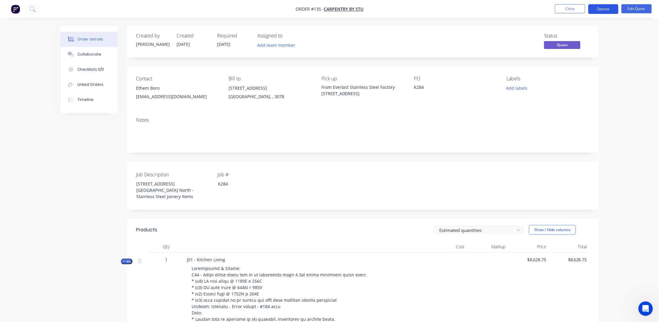
click at [601, 11] on button "Options" at bounding box center [603, 9] width 30 height 10
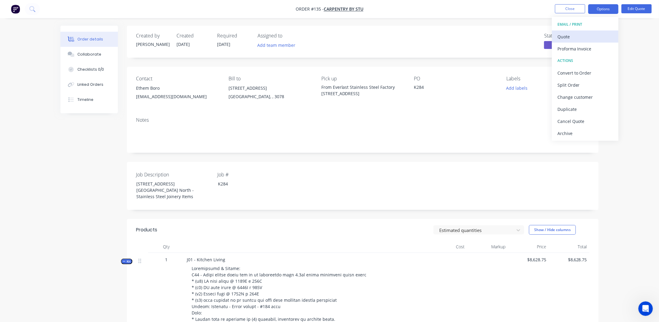
click at [568, 32] on div "Quote" at bounding box center [585, 36] width 56 height 9
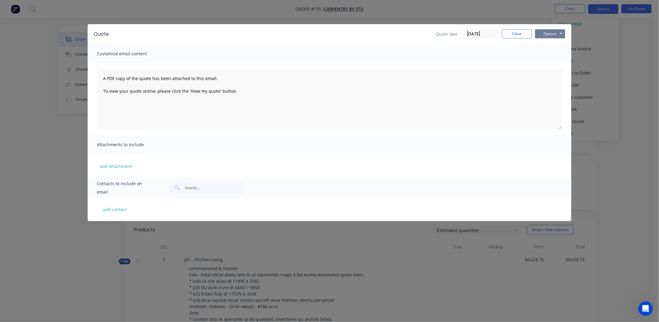
click at [557, 35] on button "Options" at bounding box center [550, 33] width 30 height 9
click at [545, 46] on button "Preview" at bounding box center [554, 45] width 39 height 10
click at [511, 33] on button "Close" at bounding box center [517, 33] width 30 height 9
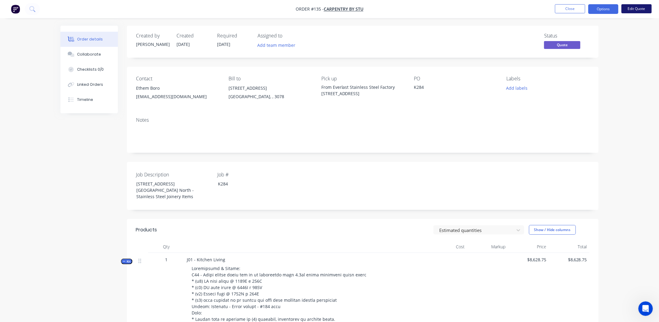
click at [632, 8] on button "Edit Quote" at bounding box center [636, 8] width 30 height 9
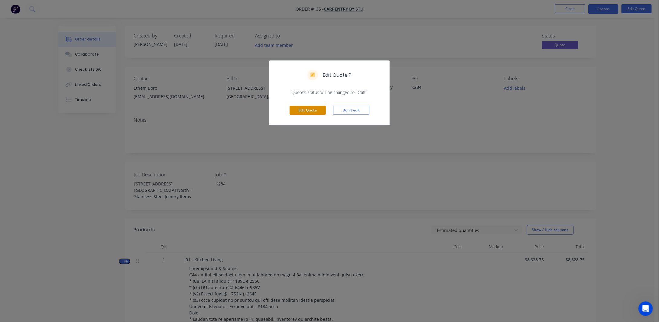
click at [315, 109] on button "Edit Quote" at bounding box center [308, 110] width 36 height 9
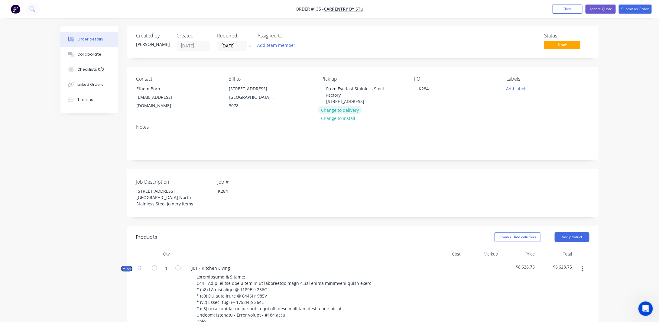
click at [343, 114] on button "Change to delivery" at bounding box center [340, 110] width 44 height 8
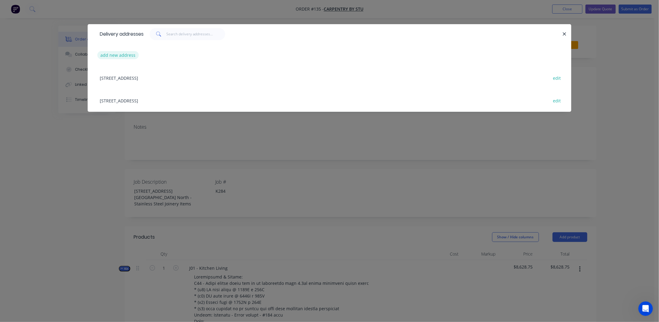
click at [108, 55] on button "add new address" at bounding box center [117, 55] width 41 height 8
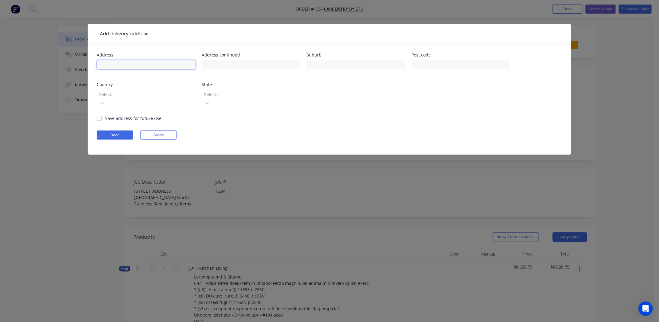
click at [143, 67] on input "text" at bounding box center [146, 64] width 99 height 9
type input "Coburg Victoria"
click at [147, 92] on div at bounding box center [142, 95] width 87 height 8
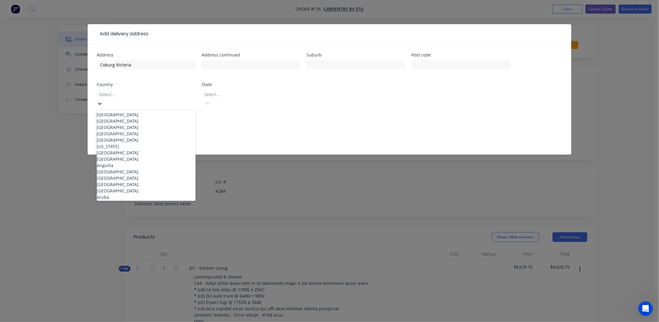
click at [124, 112] on div "[GEOGRAPHIC_DATA]" at bounding box center [146, 115] width 99 height 6
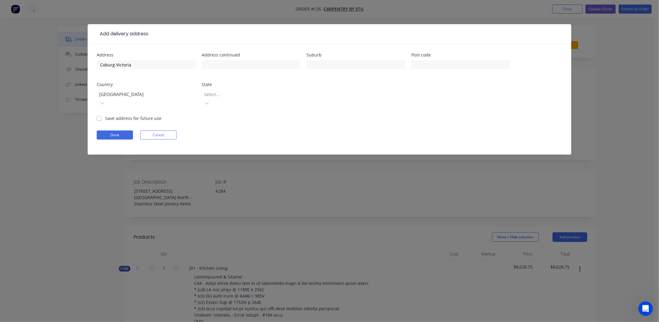
click at [258, 92] on div at bounding box center [246, 95] width 87 height 8
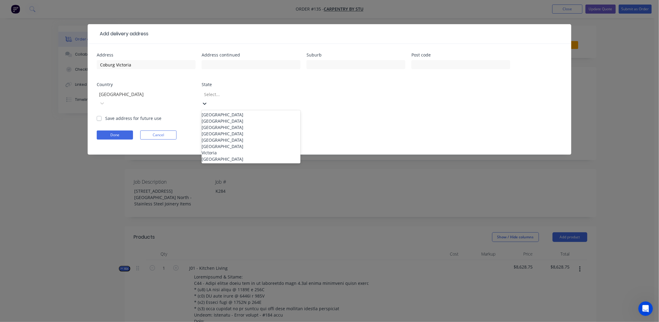
click at [216, 156] on div "Victoria" at bounding box center [251, 153] width 99 height 6
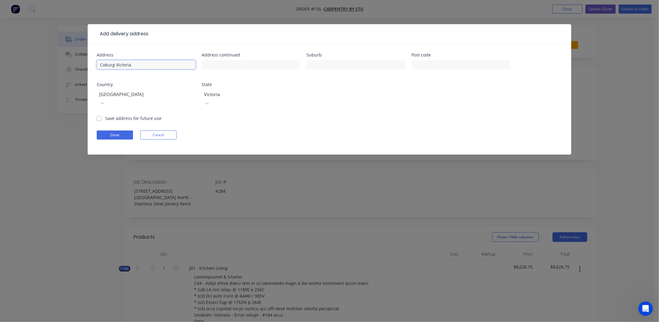
click at [158, 66] on input "Coburg Victoria" at bounding box center [146, 64] width 99 height 9
drag, startPoint x: 144, startPoint y: 66, endPoint x: 96, endPoint y: 64, distance: 49.0
click at [96, 64] on div "Address Coburg Victoria Address continued Suburb Post code Country [GEOGRAPHIC_…" at bounding box center [330, 99] width 484 height 111
click at [360, 63] on input "text" at bounding box center [356, 64] width 99 height 9
type input "C"
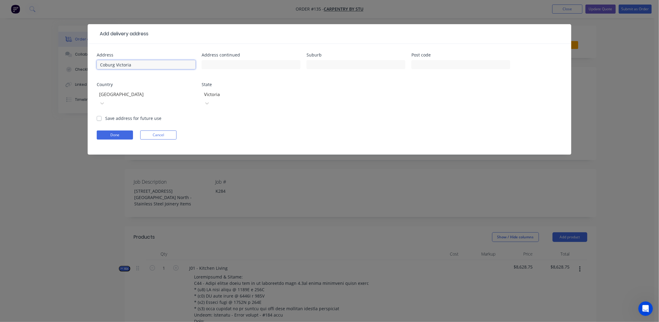
click at [148, 60] on input "Coburg Victoria" at bounding box center [146, 64] width 99 height 9
type input "Coburg North"
click at [469, 64] on input "text" at bounding box center [460, 64] width 99 height 9
type input "3058"
click at [108, 131] on button "Done" at bounding box center [115, 135] width 36 height 9
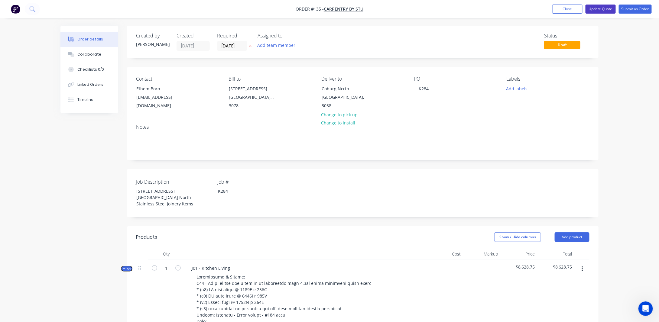
click at [602, 7] on button "Update Quote" at bounding box center [601, 9] width 30 height 9
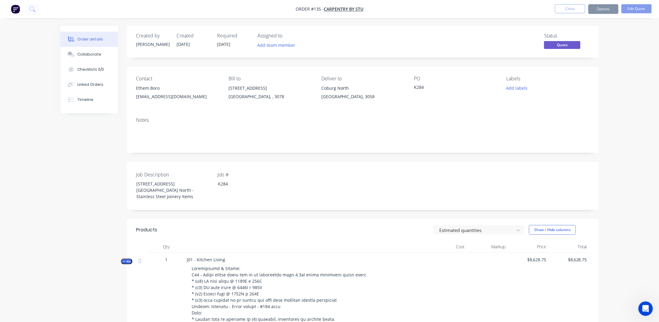
click at [597, 6] on button "Options" at bounding box center [603, 9] width 30 height 10
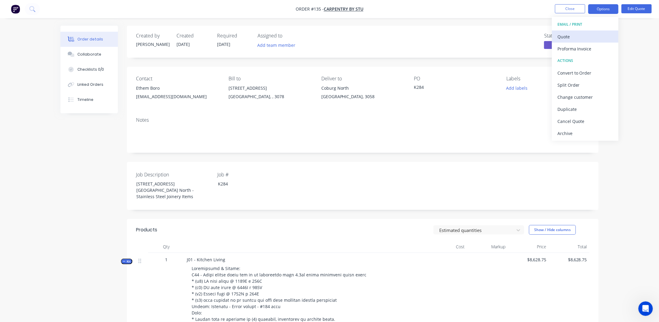
click at [573, 36] on div "Quote" at bounding box center [585, 36] width 56 height 9
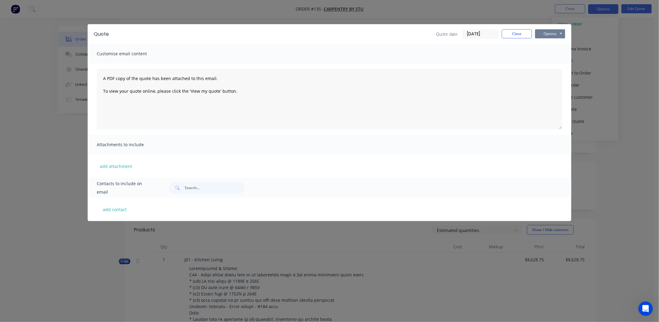
click at [551, 33] on button "Options" at bounding box center [550, 33] width 30 height 9
click at [548, 42] on button "Preview" at bounding box center [554, 45] width 39 height 10
click at [550, 32] on button "Options" at bounding box center [550, 33] width 30 height 9
click at [521, 33] on button "Close" at bounding box center [517, 33] width 30 height 9
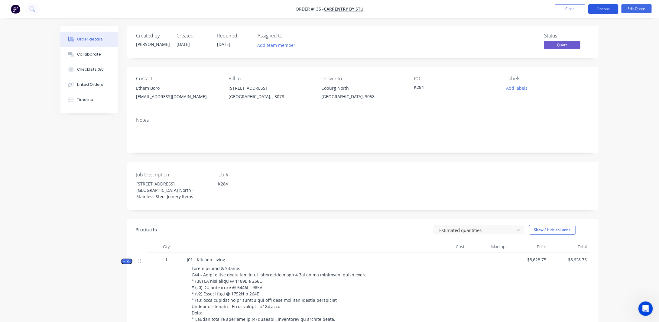
click at [607, 7] on button "Options" at bounding box center [603, 9] width 30 height 10
click at [641, 6] on button "Edit Quote" at bounding box center [636, 8] width 30 height 9
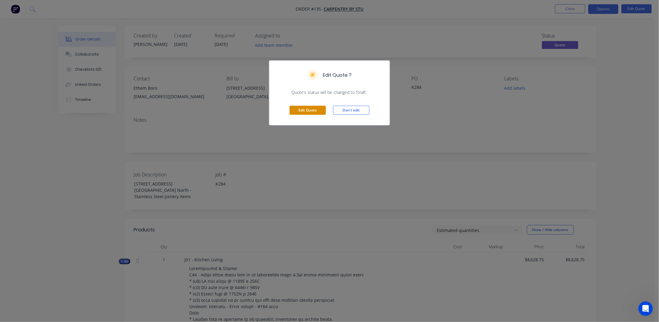
click at [301, 110] on button "Edit Quote" at bounding box center [308, 110] width 36 height 9
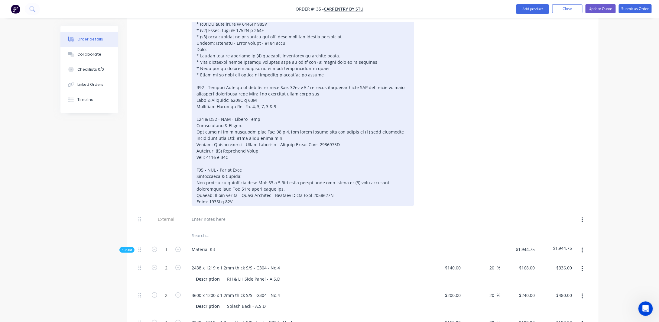
scroll to position [212, 0]
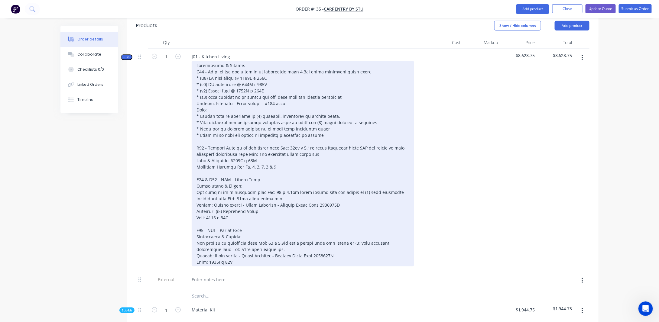
click at [286, 133] on div at bounding box center [303, 164] width 222 height 206
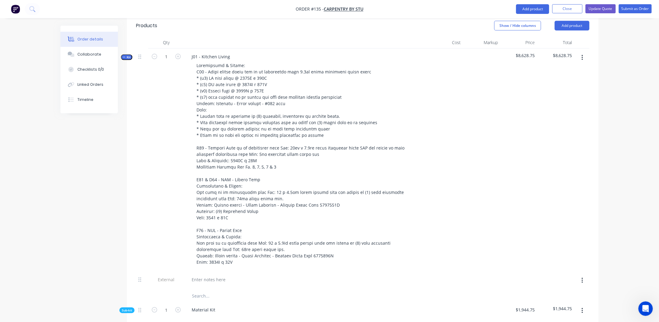
click at [124, 55] on span "Kit" at bounding box center [127, 57] width 8 height 5
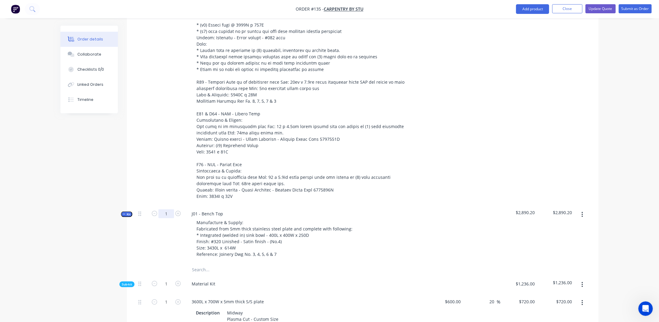
scroll to position [302, 0]
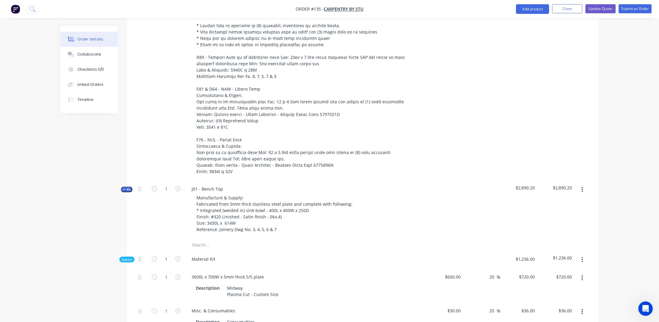
click at [125, 187] on span "Kit" at bounding box center [127, 189] width 8 height 5
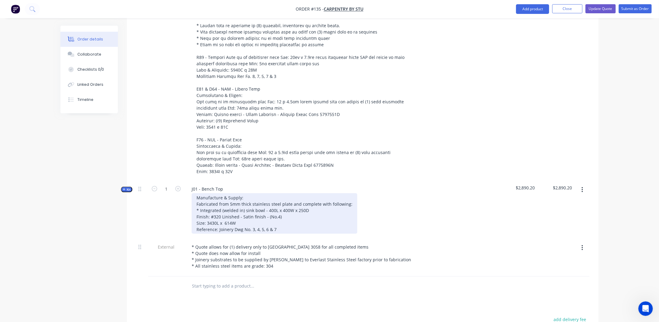
click at [284, 204] on div "Manufacture & Supply: Fabricated from 5mm thick stainless steel plate and compl…" at bounding box center [275, 213] width 166 height 41
drag, startPoint x: 281, startPoint y: 203, endPoint x: 186, endPoint y: 203, distance: 94.9
click at [186, 203] on div "J01 - Bench Top Manufacture & Supply: Fabricated from 5mm thick stainless steel…" at bounding box center [305, 210] width 242 height 58
copy div "Finish: #320 Linished - Satin finish - (No.4)"
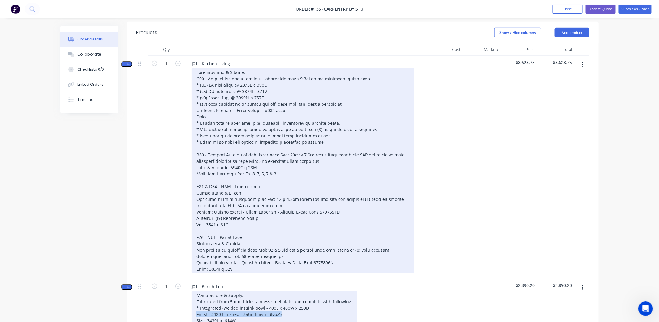
scroll to position [151, 0]
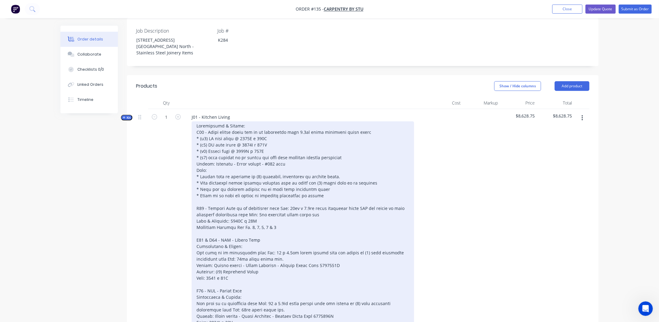
click at [278, 151] on div at bounding box center [303, 225] width 222 height 206
drag, startPoint x: 276, startPoint y: 151, endPoint x: 210, endPoint y: 151, distance: 65.9
click at [210, 151] on div at bounding box center [303, 225] width 222 height 206
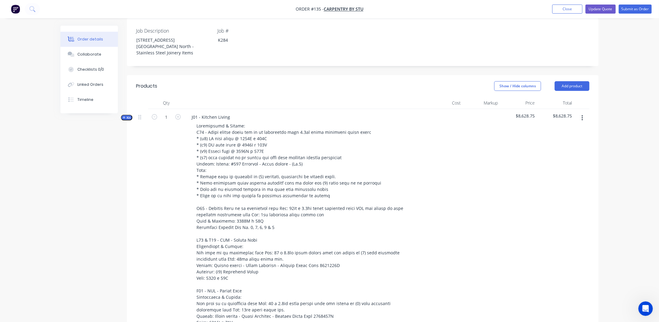
click at [107, 168] on div "Created by [PERSON_NAME] Created [DATE] Required [DATE] Assigned to Add team me…" at bounding box center [329, 238] width 538 height 727
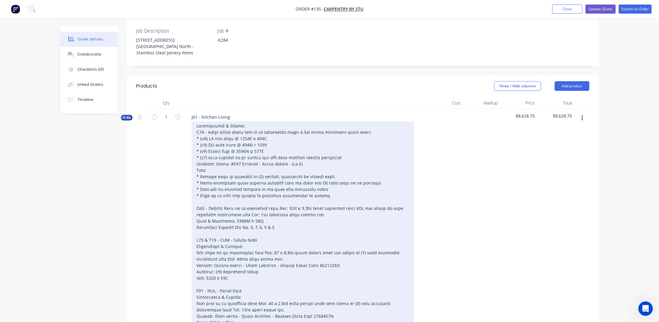
click at [223, 151] on div at bounding box center [303, 225] width 222 height 206
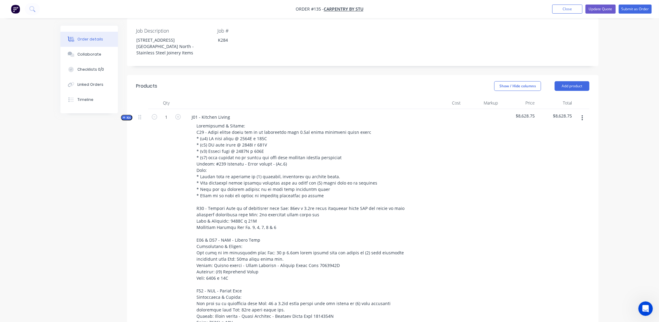
click at [133, 171] on div "Qty Cost Markup Price Total Kit 1 J01 - Kitchen Living $8,628.75 $8,628.75 Kit …" at bounding box center [363, 272] width 472 height 351
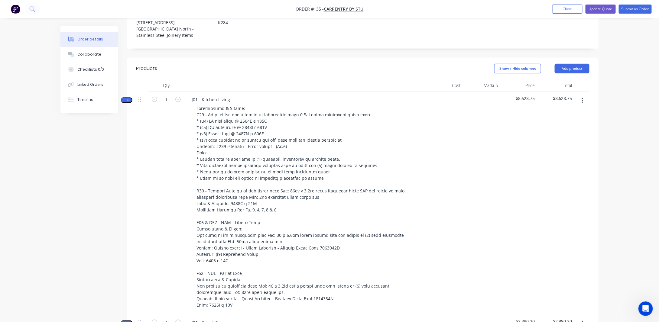
scroll to position [181, 0]
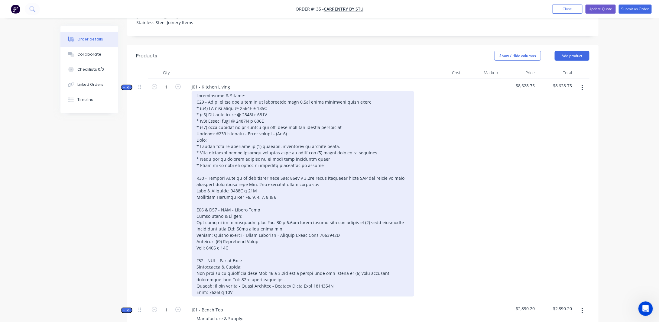
click at [261, 178] on div at bounding box center [303, 194] width 222 height 206
click at [332, 173] on div at bounding box center [303, 194] width 222 height 206
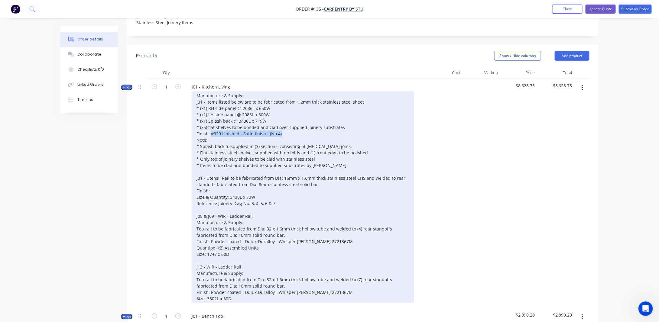
drag, startPoint x: 281, startPoint y: 122, endPoint x: 210, endPoint y: 121, distance: 71.1
click at [210, 121] on div "Manufacture & Supply: J01 - Items listed below are to be fabricated from 1.2mm …" at bounding box center [303, 197] width 222 height 212
copy div "#320 Linished - Satin finish - (No.4)"
click at [218, 178] on div "Manufacture & Supply: J01 - Items listed below are to be fabricated from 1.2mm …" at bounding box center [303, 197] width 222 height 212
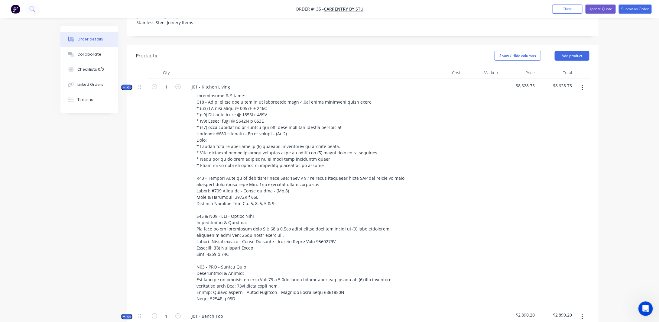
click at [115, 177] on div "Created by [PERSON_NAME] Created [DATE] Required [DATE] Assigned to Add team me…" at bounding box center [329, 211] width 538 height 734
click at [594, 9] on button "Update Quote" at bounding box center [601, 9] width 30 height 9
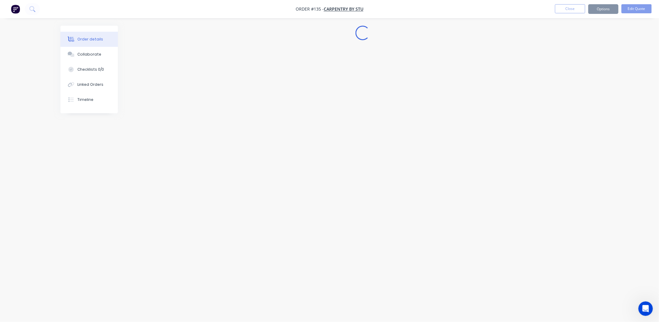
scroll to position [0, 0]
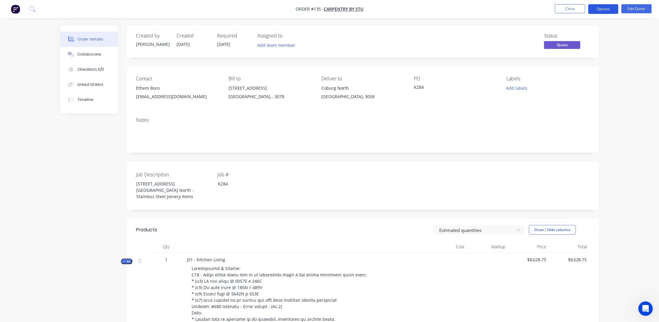
click at [609, 11] on button "Options" at bounding box center [603, 9] width 30 height 10
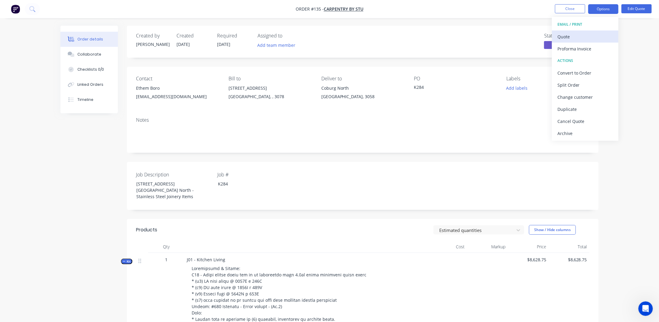
click at [572, 41] on button "Quote" at bounding box center [585, 37] width 67 height 12
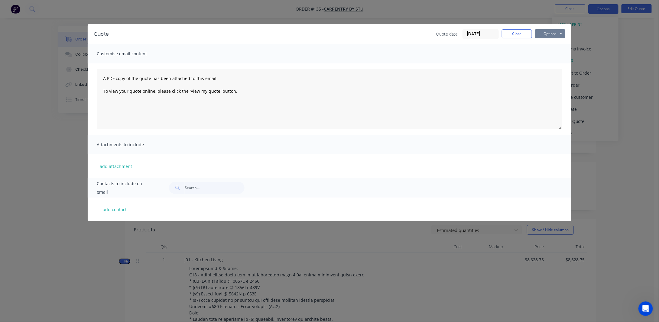
click at [548, 30] on button "Options" at bounding box center [550, 33] width 30 height 9
click at [550, 42] on button "Preview" at bounding box center [554, 45] width 39 height 10
click at [520, 34] on button "Close" at bounding box center [517, 33] width 30 height 9
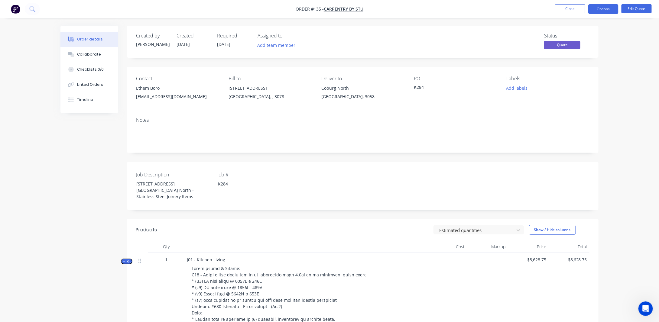
click at [568, 7] on button "Close" at bounding box center [570, 8] width 30 height 9
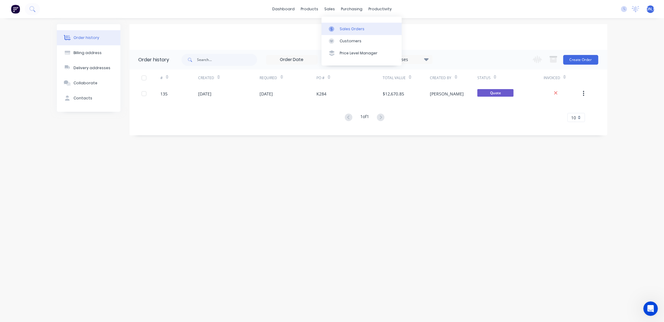
click at [359, 30] on div "Sales Orders" at bounding box center [351, 28] width 25 height 5
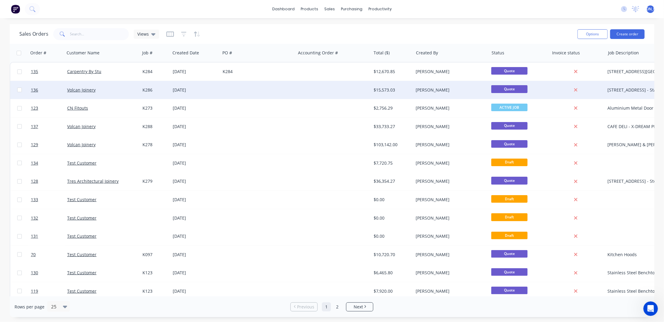
click at [83, 94] on div "Volcan Joinery" at bounding box center [102, 90] width 75 height 18
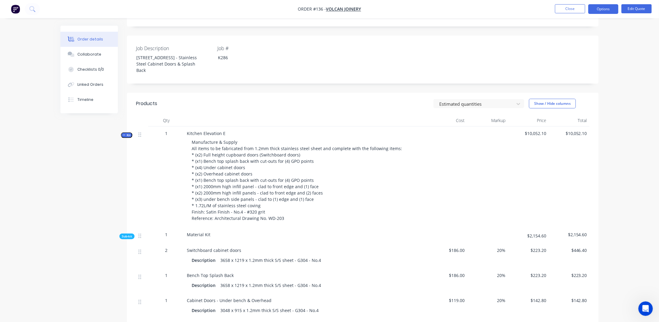
scroll to position [151, 0]
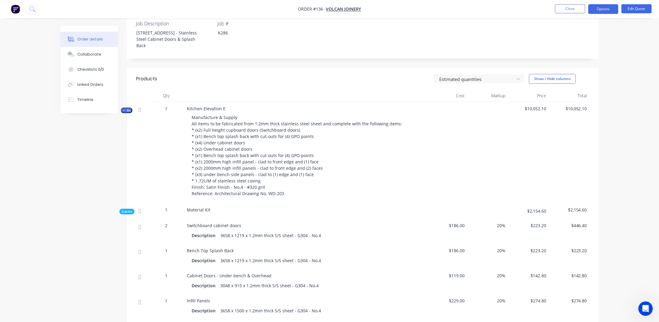
click at [124, 110] on icon "button" at bounding box center [124, 110] width 2 height 0
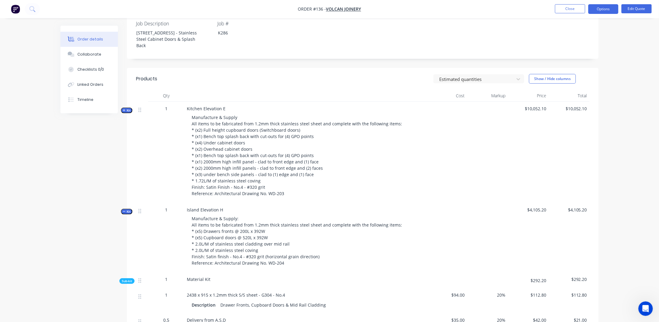
click at [125, 211] on icon "button" at bounding box center [124, 211] width 3 height 3
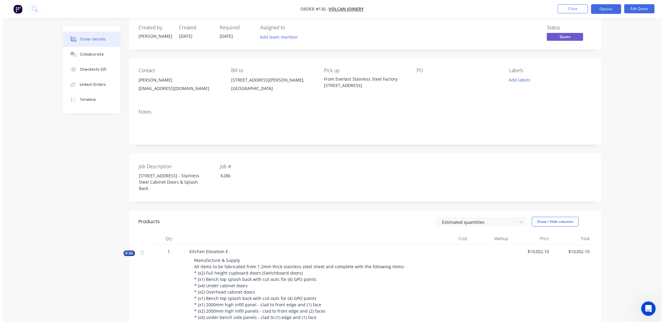
scroll to position [0, 0]
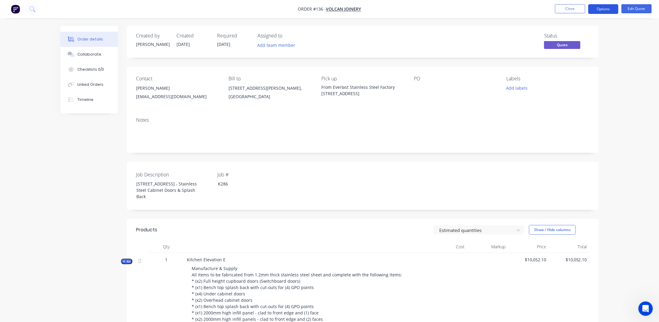
click at [596, 8] on button "Options" at bounding box center [603, 9] width 30 height 10
click at [644, 45] on div "Order details Collaborate Checklists 0/0 Linked Orders Timeline Order details C…" at bounding box center [329, 318] width 659 height 637
click at [603, 8] on button "Options" at bounding box center [603, 9] width 30 height 10
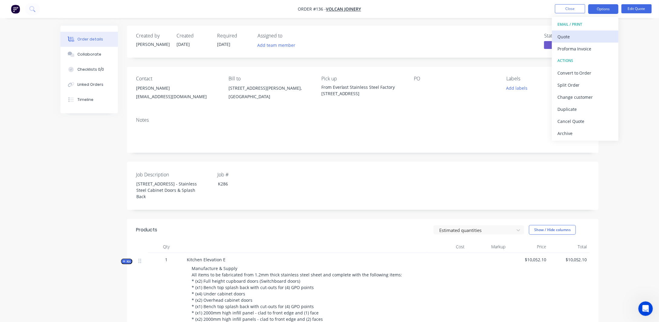
click at [567, 33] on div "Quote" at bounding box center [585, 36] width 56 height 9
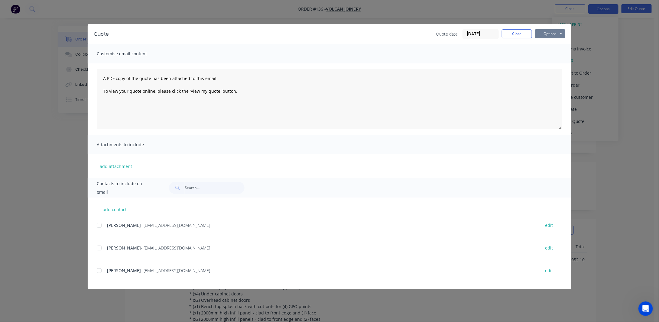
click at [558, 35] on button "Options" at bounding box center [550, 33] width 30 height 9
click at [548, 45] on button "Preview" at bounding box center [554, 45] width 39 height 10
